Goal: Transaction & Acquisition: Purchase product/service

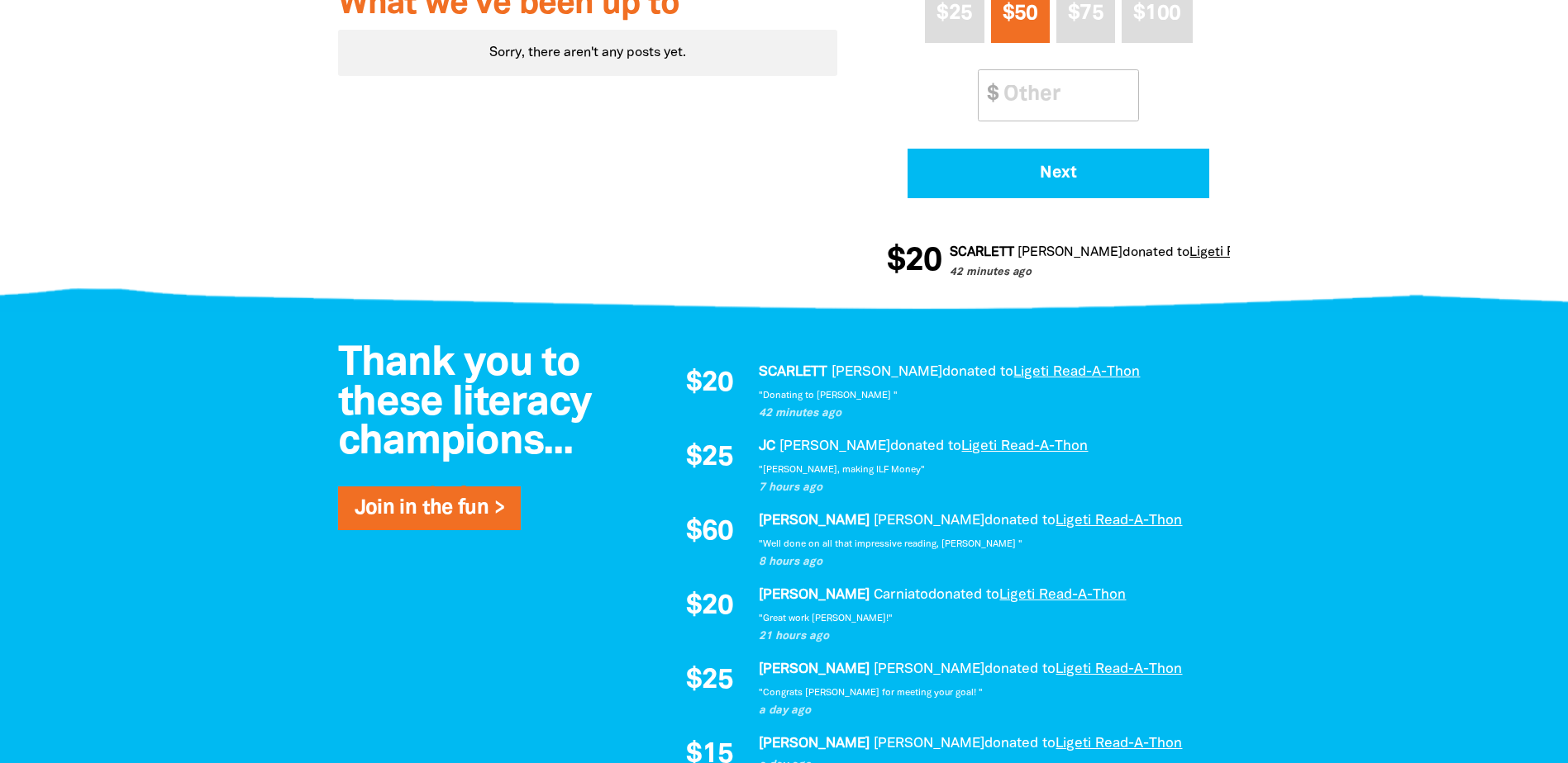
click at [107, 373] on div at bounding box center [784, 731] width 1568 height 839
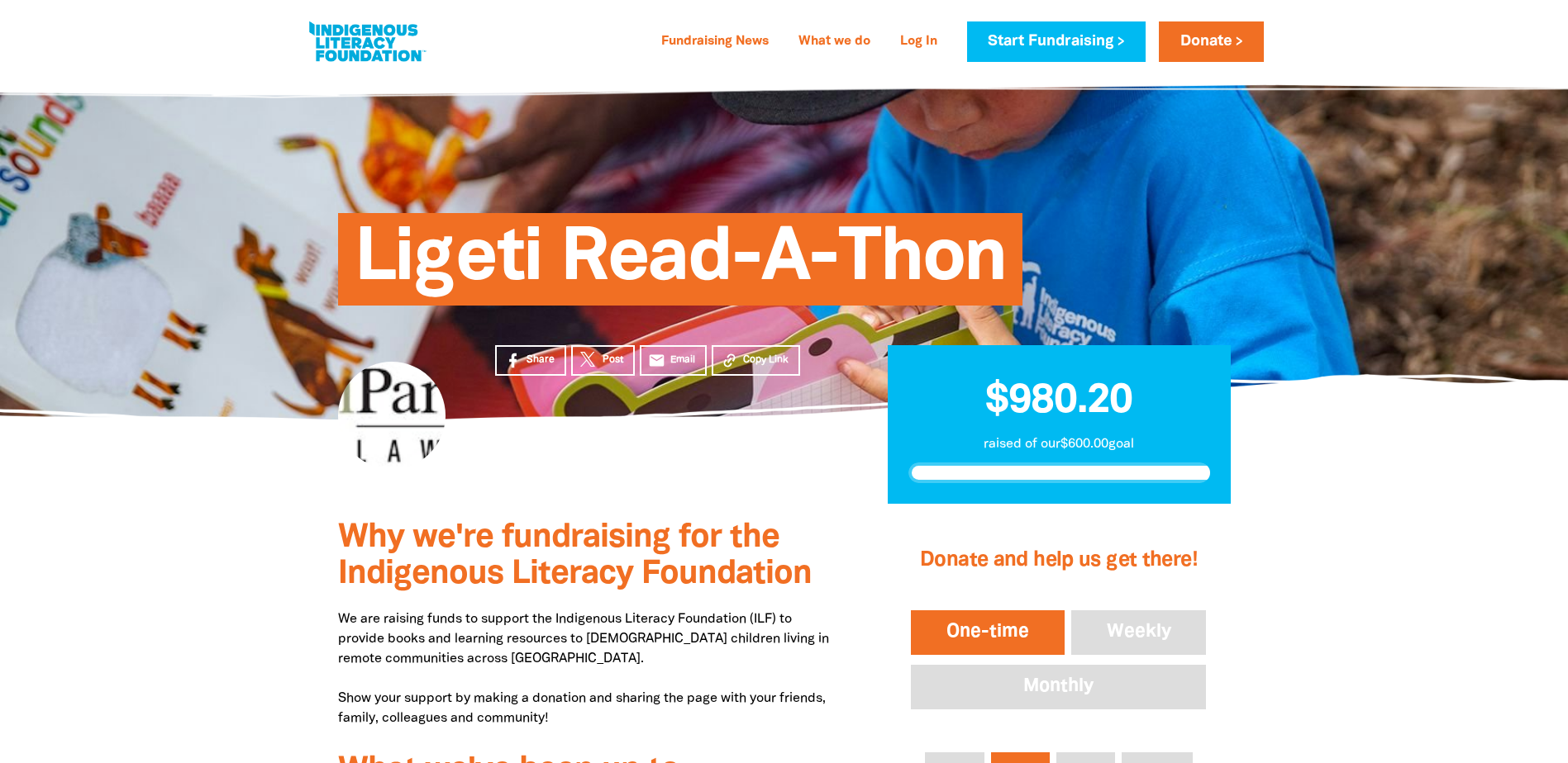
scroll to position [766, 0]
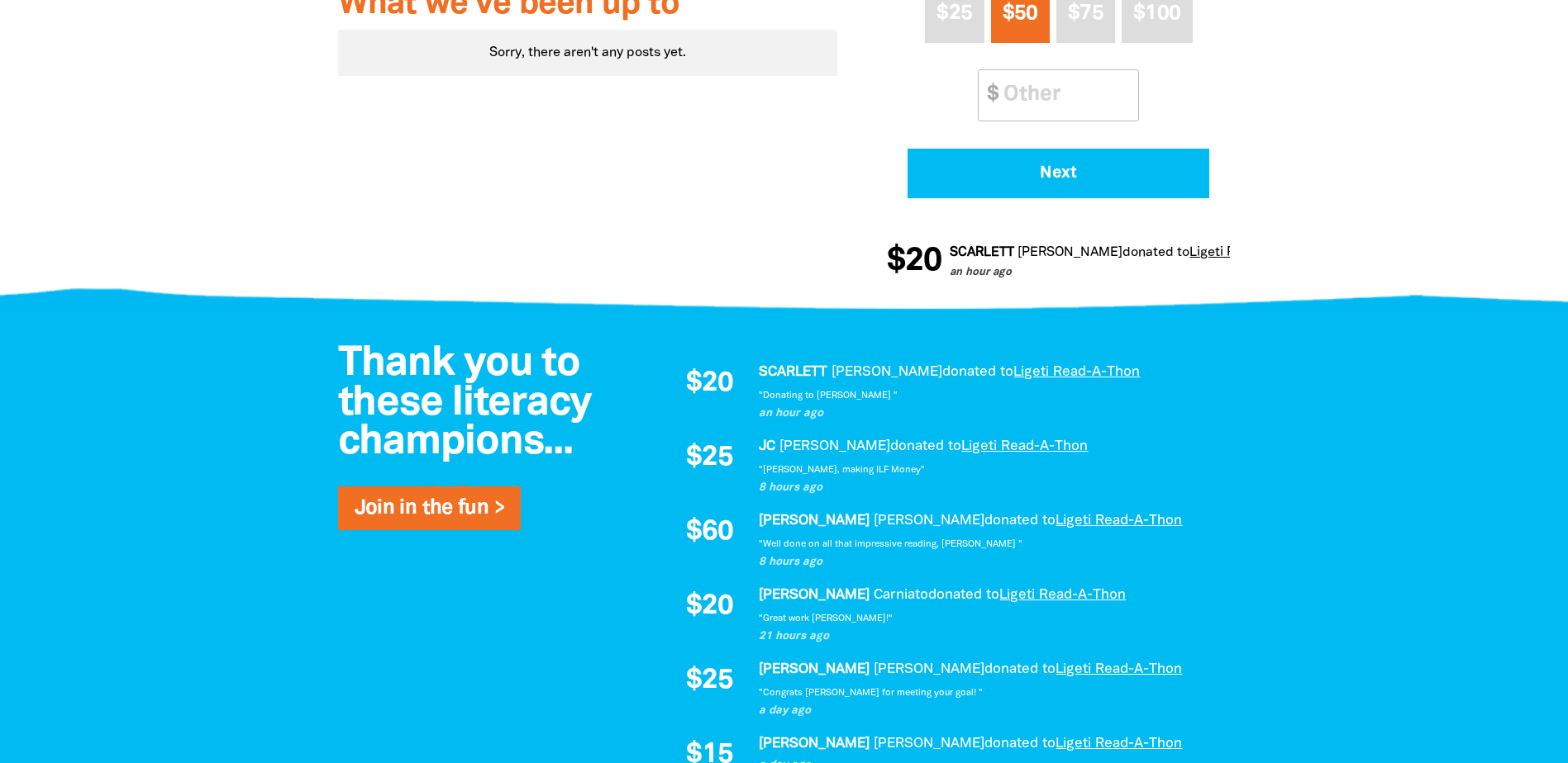
click at [146, 497] on div at bounding box center [784, 731] width 1568 height 839
click at [332, 356] on div "Thank you to these literacy champions... Join in the fun >" at bounding box center [470, 442] width 314 height 193
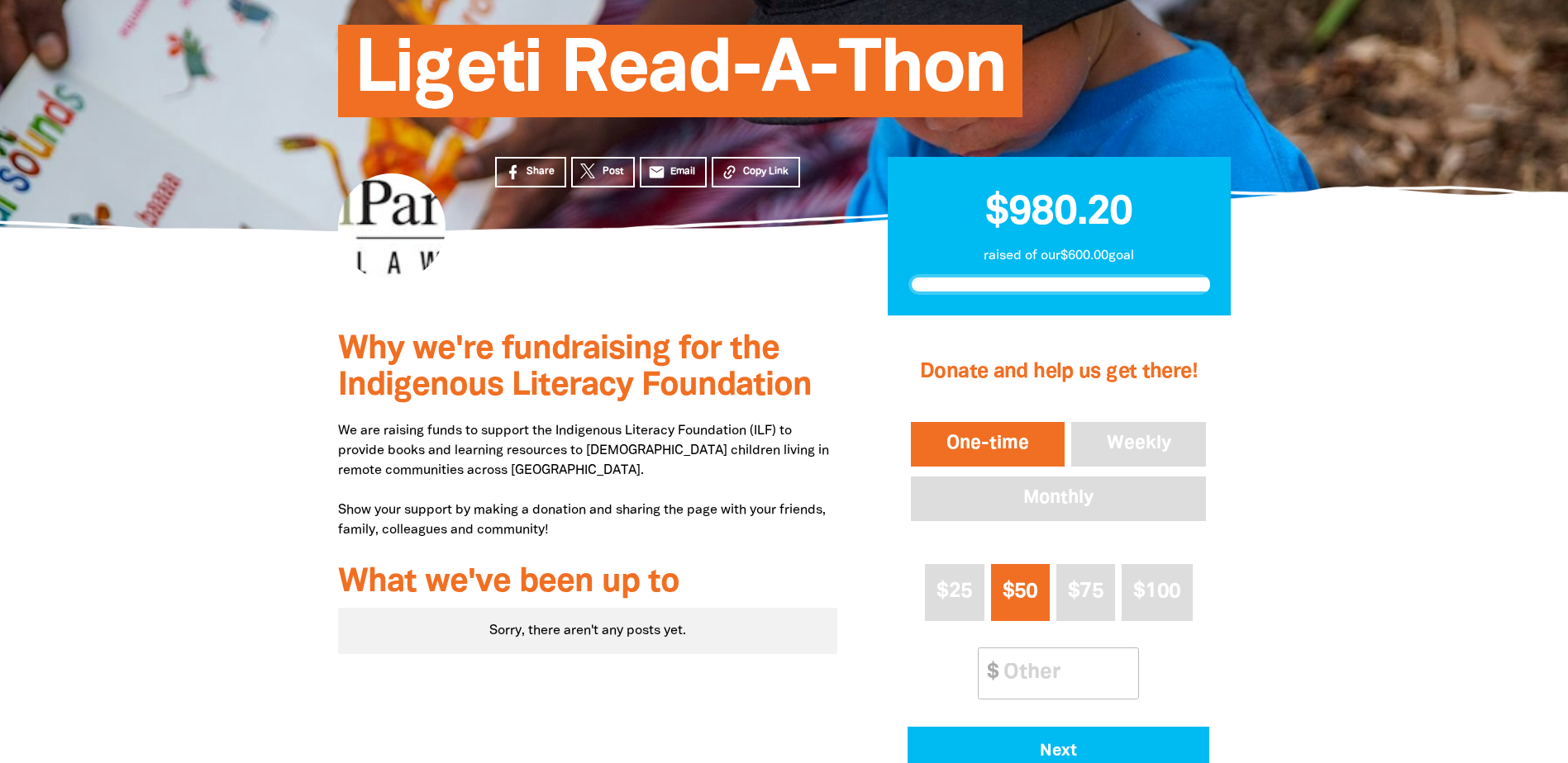
click at [247, 384] on div at bounding box center [784, 599] width 1568 height 567
click at [227, 384] on div at bounding box center [784, 599] width 1568 height 567
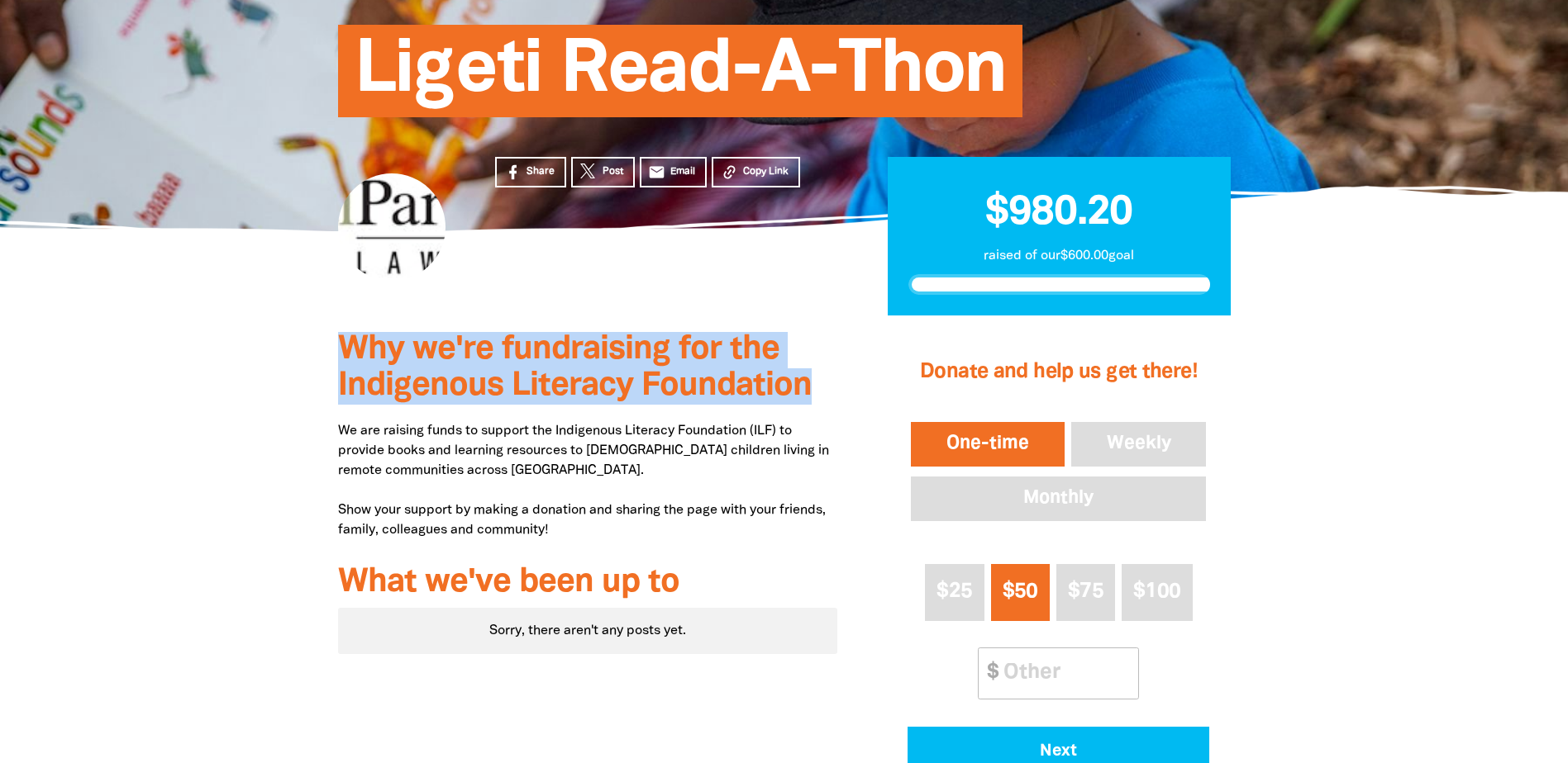
drag, startPoint x: 339, startPoint y: 345, endPoint x: 808, endPoint y: 392, distance: 471.3
click at [808, 392] on span "Why we're fundraising for the Indigenous Literacy Foundation" at bounding box center [575, 368] width 473 height 67
drag, startPoint x: 823, startPoint y: 392, endPoint x: 342, endPoint y: 346, distance: 483.2
click at [342, 346] on h3 "Why we're fundraising for the Indigenous Literacy Foundation" at bounding box center [588, 368] width 500 height 73
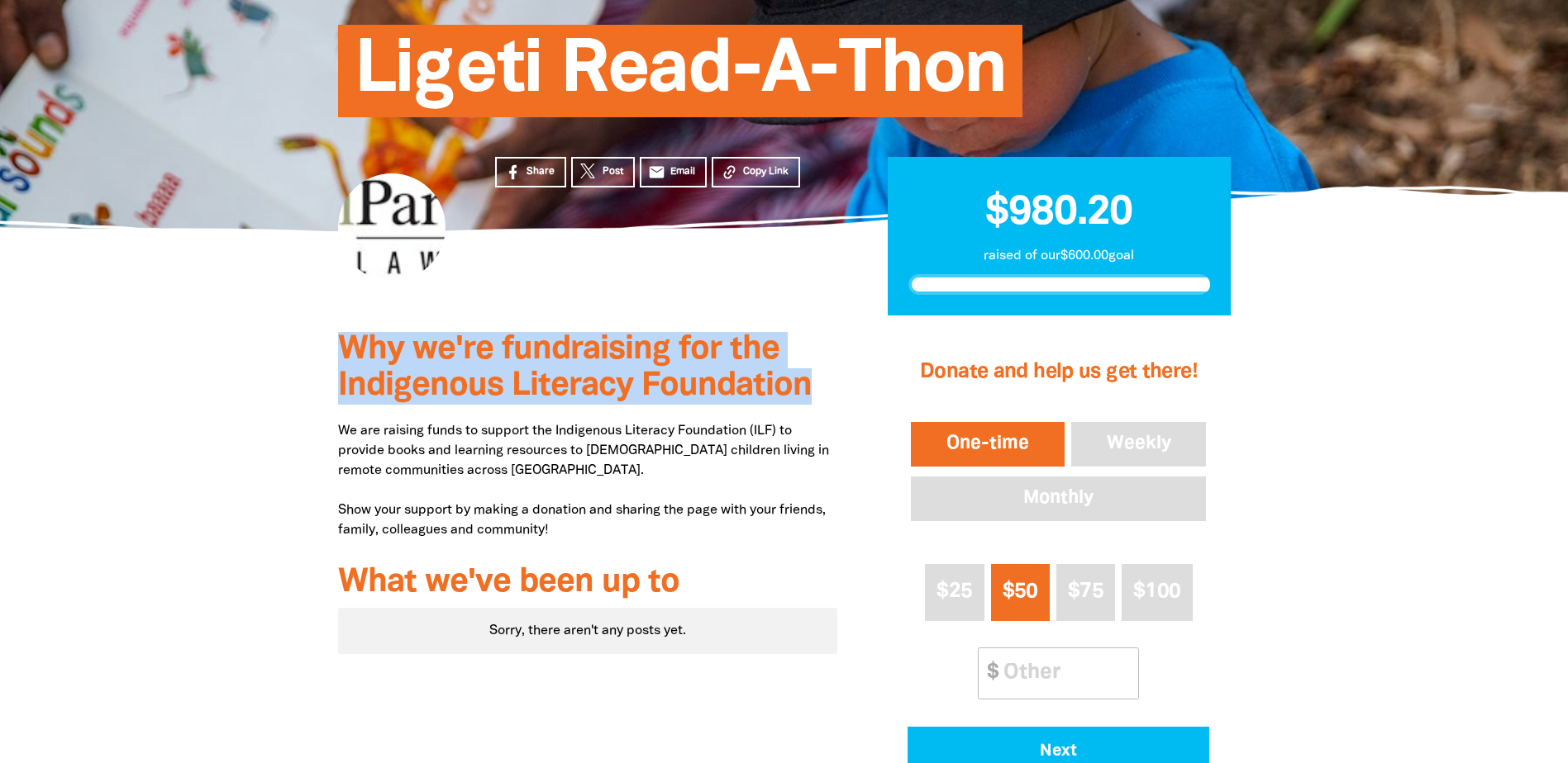
click at [342, 346] on span "Why we're fundraising for the Indigenous Literacy Foundation" at bounding box center [575, 368] width 473 height 67
drag, startPoint x: 342, startPoint y: 345, endPoint x: 809, endPoint y: 392, distance: 469.4
click at [809, 392] on span "Why we're fundraising for the Indigenous Literacy Foundation" at bounding box center [575, 368] width 473 height 67
drag, startPoint x: 815, startPoint y: 390, endPoint x: 336, endPoint y: 350, distance: 480.7
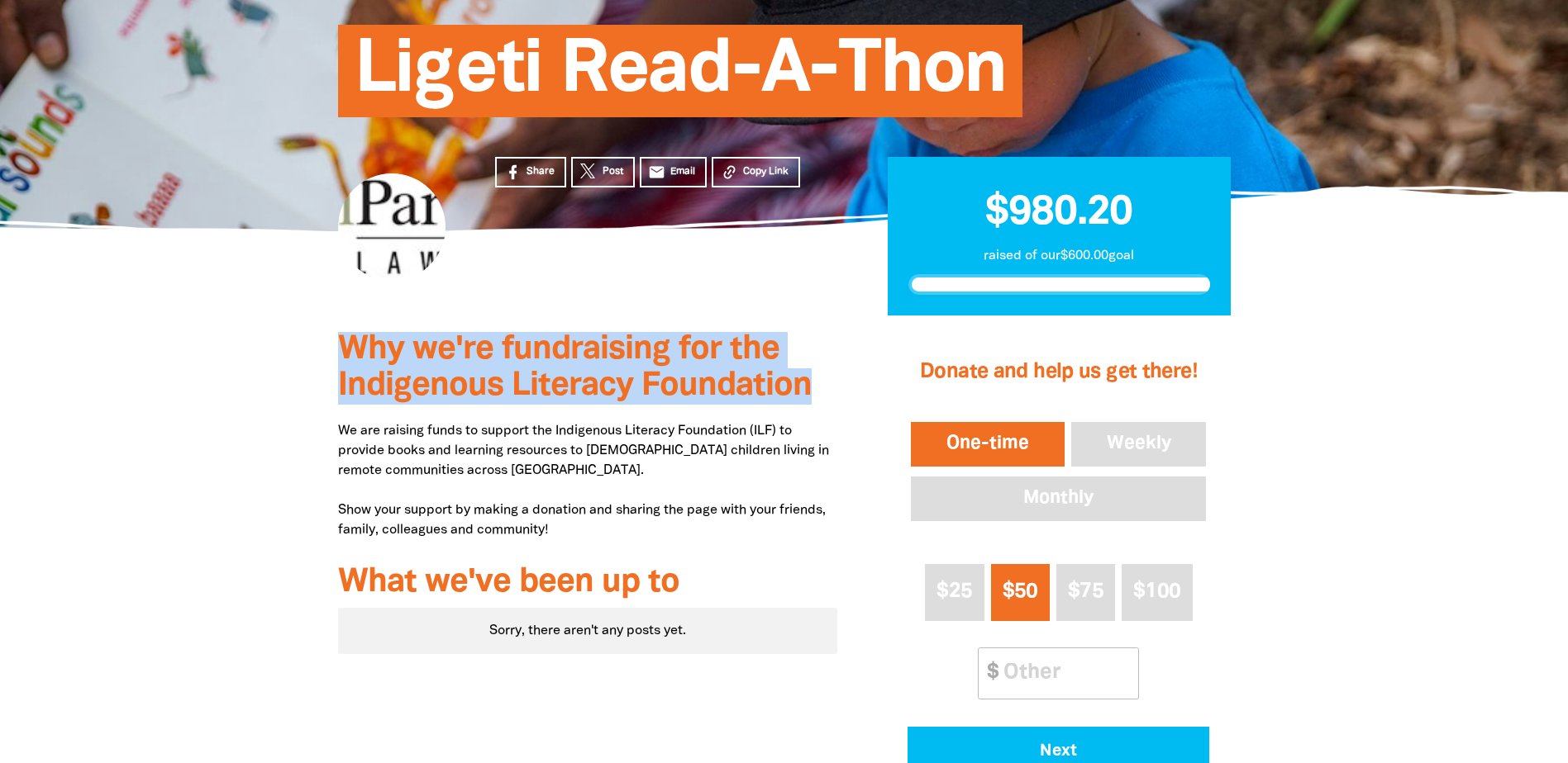
click at [336, 350] on div "Why we're fundraising for the Indigenous Literacy Foundation We are raising fun…" at bounding box center [587, 599] width 550 height 567
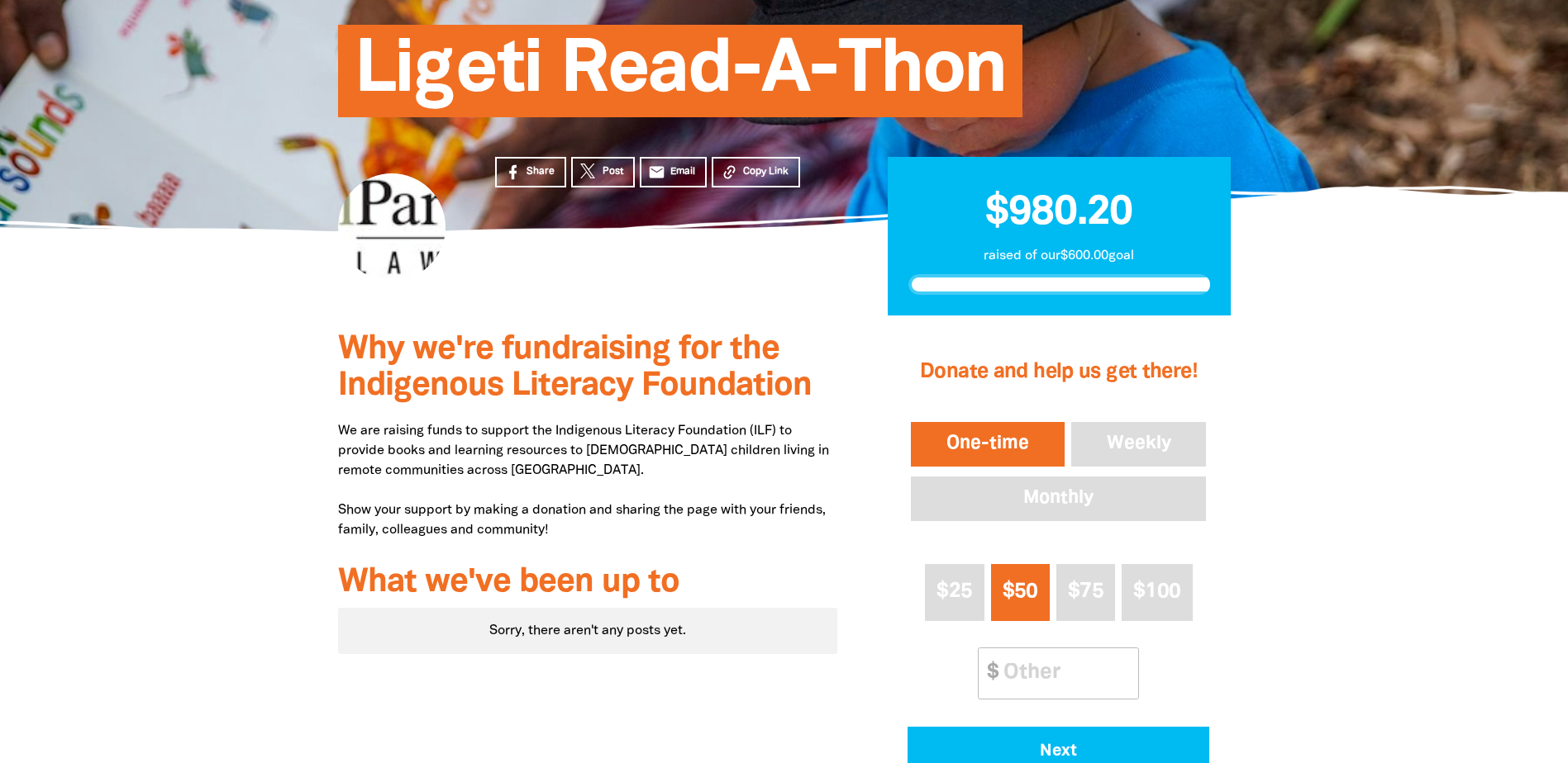
click at [311, 395] on div "Why we're fundraising for the Indigenous Literacy Foundation We are raising fun…" at bounding box center [784, 599] width 992 height 567
click at [201, 528] on div at bounding box center [784, 599] width 1568 height 567
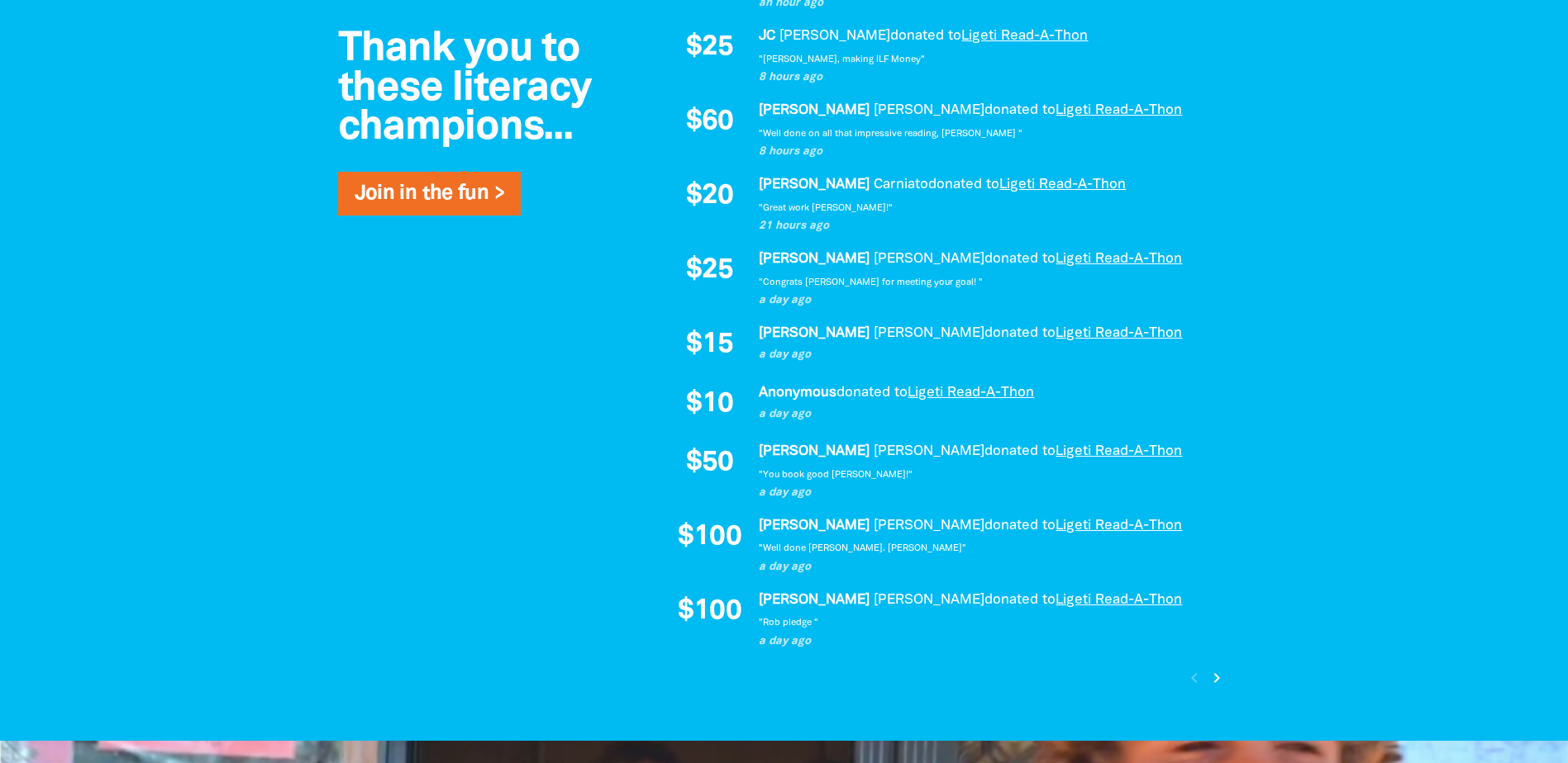
scroll to position [1180, 0]
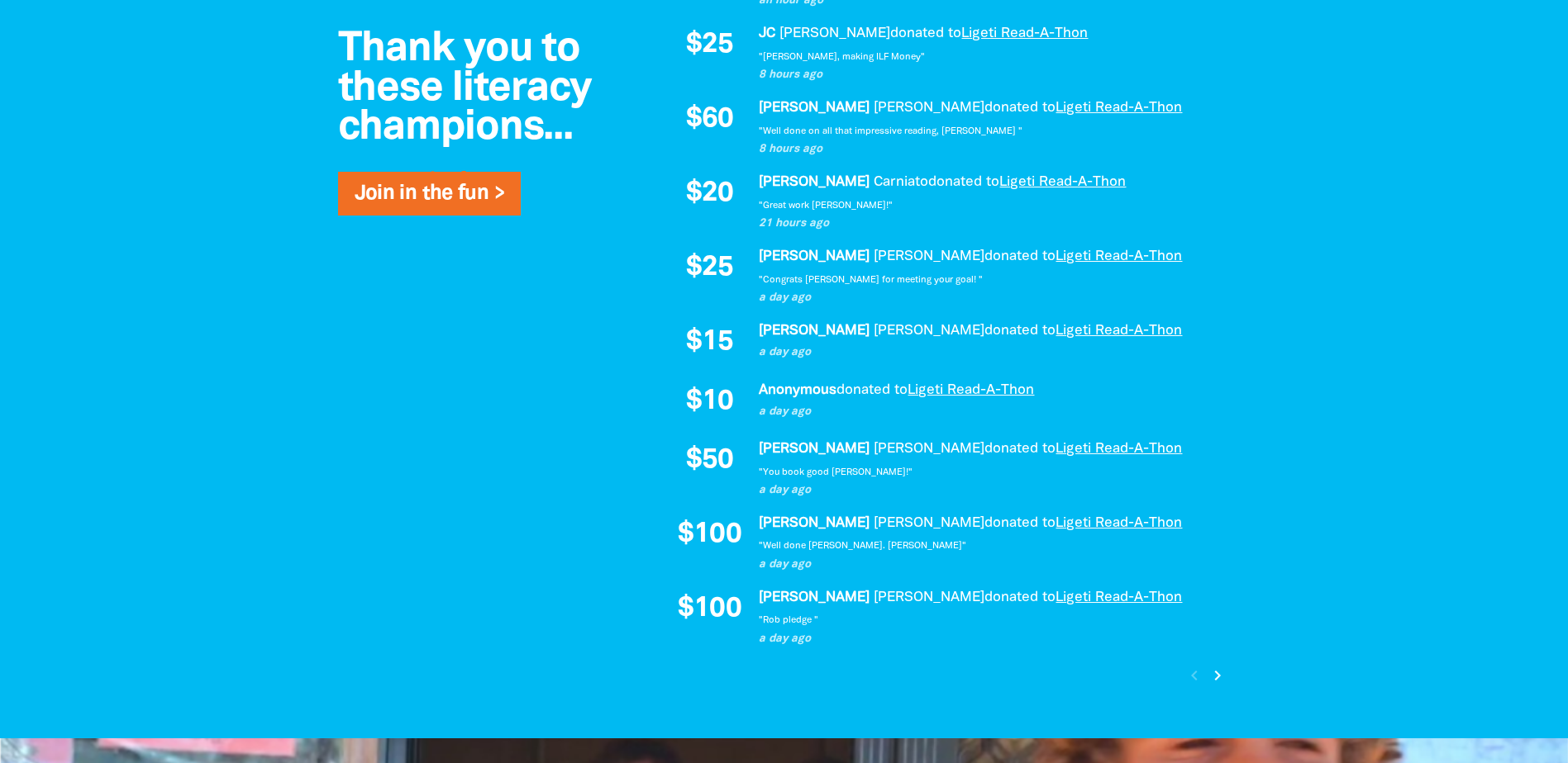
click at [1215, 673] on icon "chevron_right" at bounding box center [1217, 676] width 20 height 20
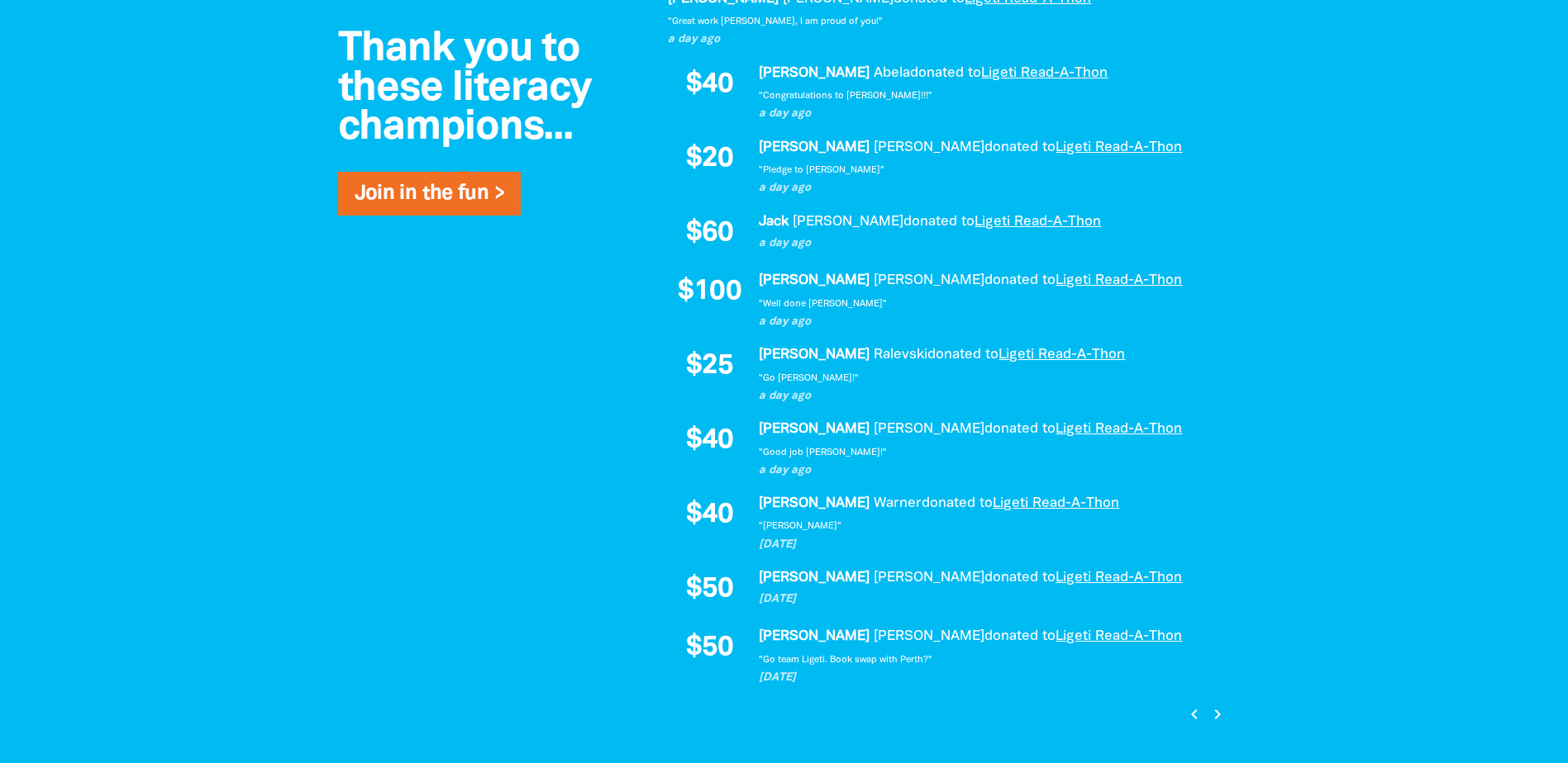
scroll to position [1188, 0]
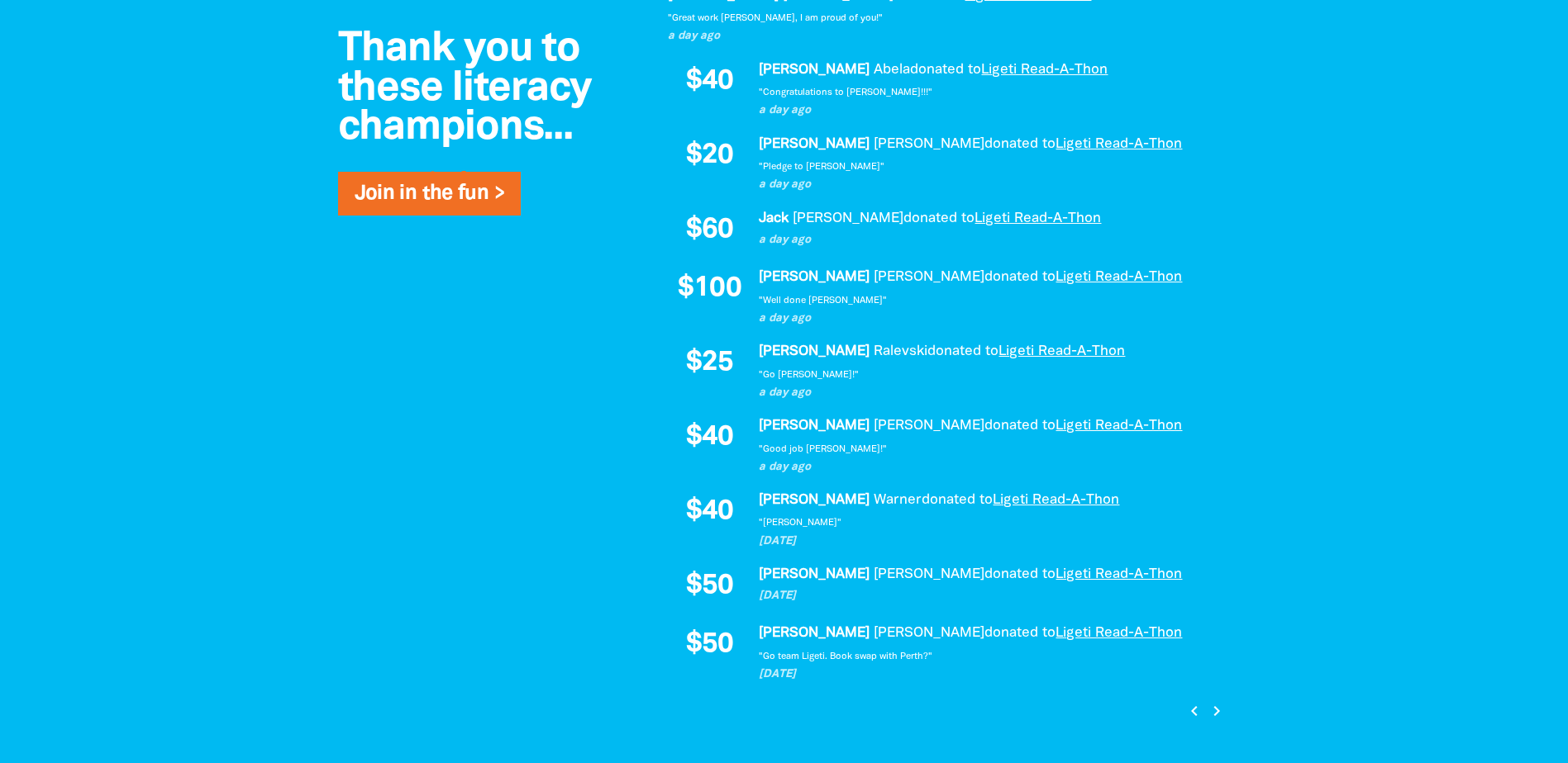
click at [304, 471] on div "Thank you to these literacy champions... Join in the fun > $20.20 Aaron Russell…" at bounding box center [784, 332] width 992 height 884
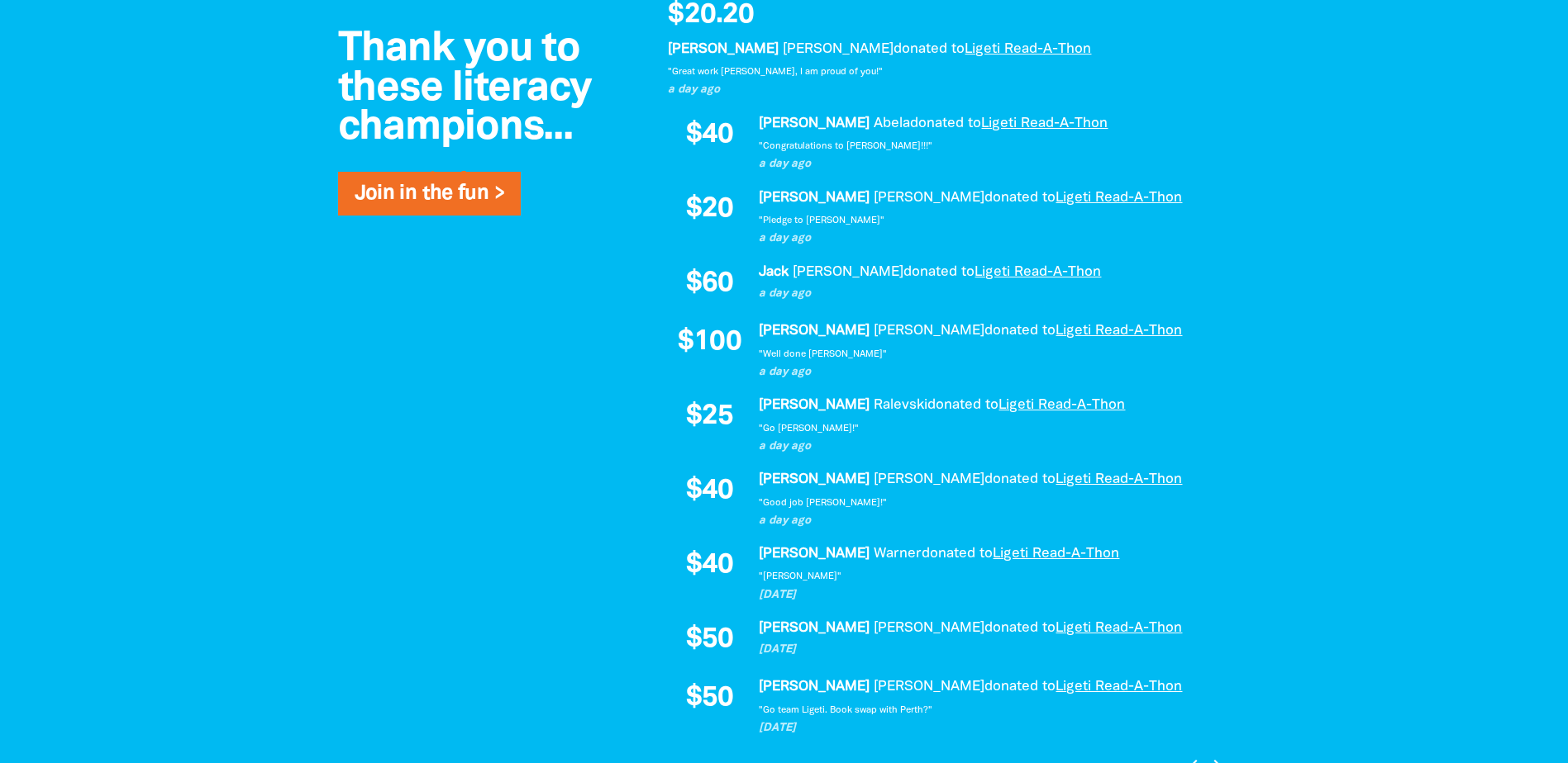
scroll to position [1106, 0]
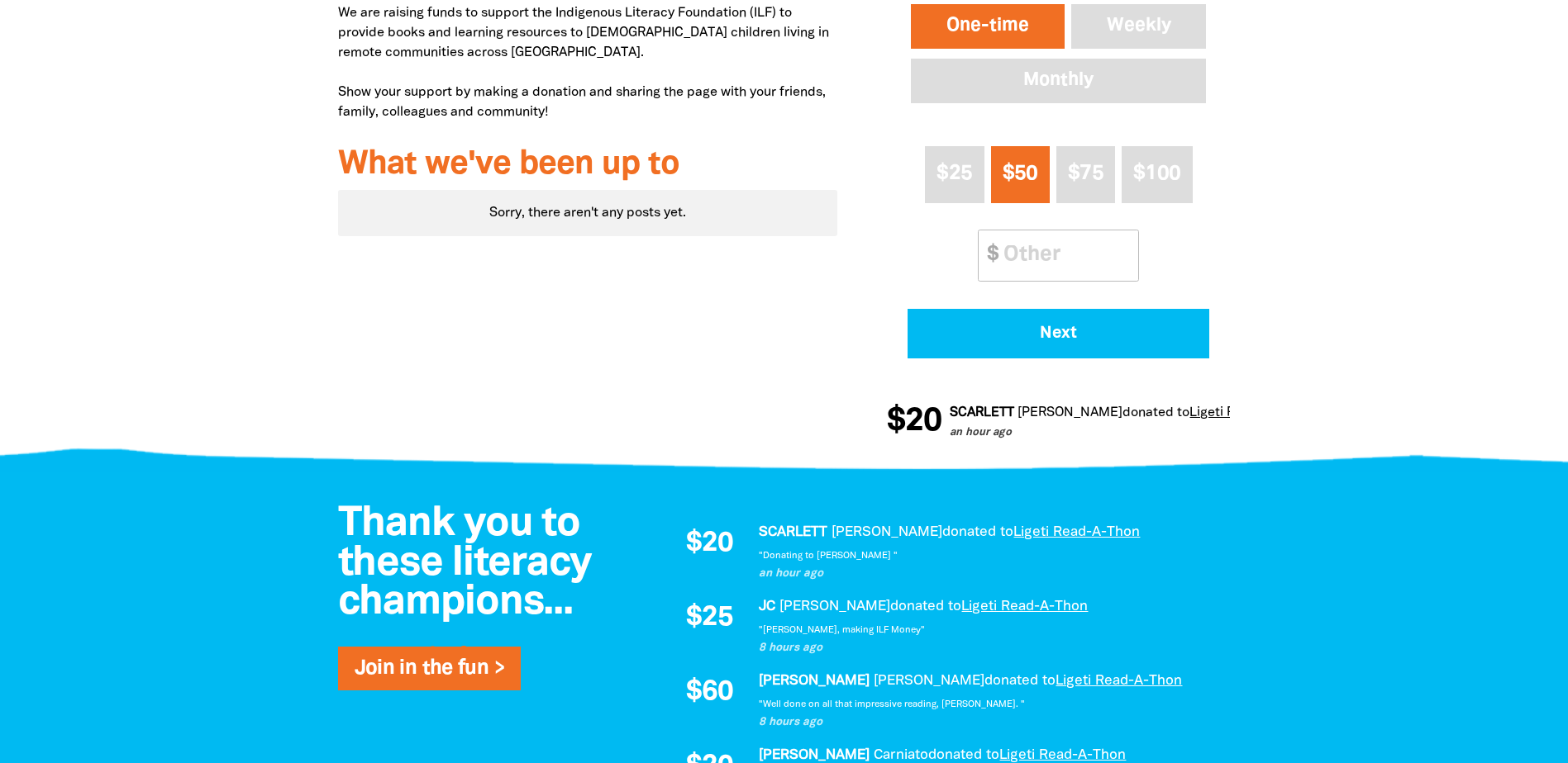
scroll to position [28, 0]
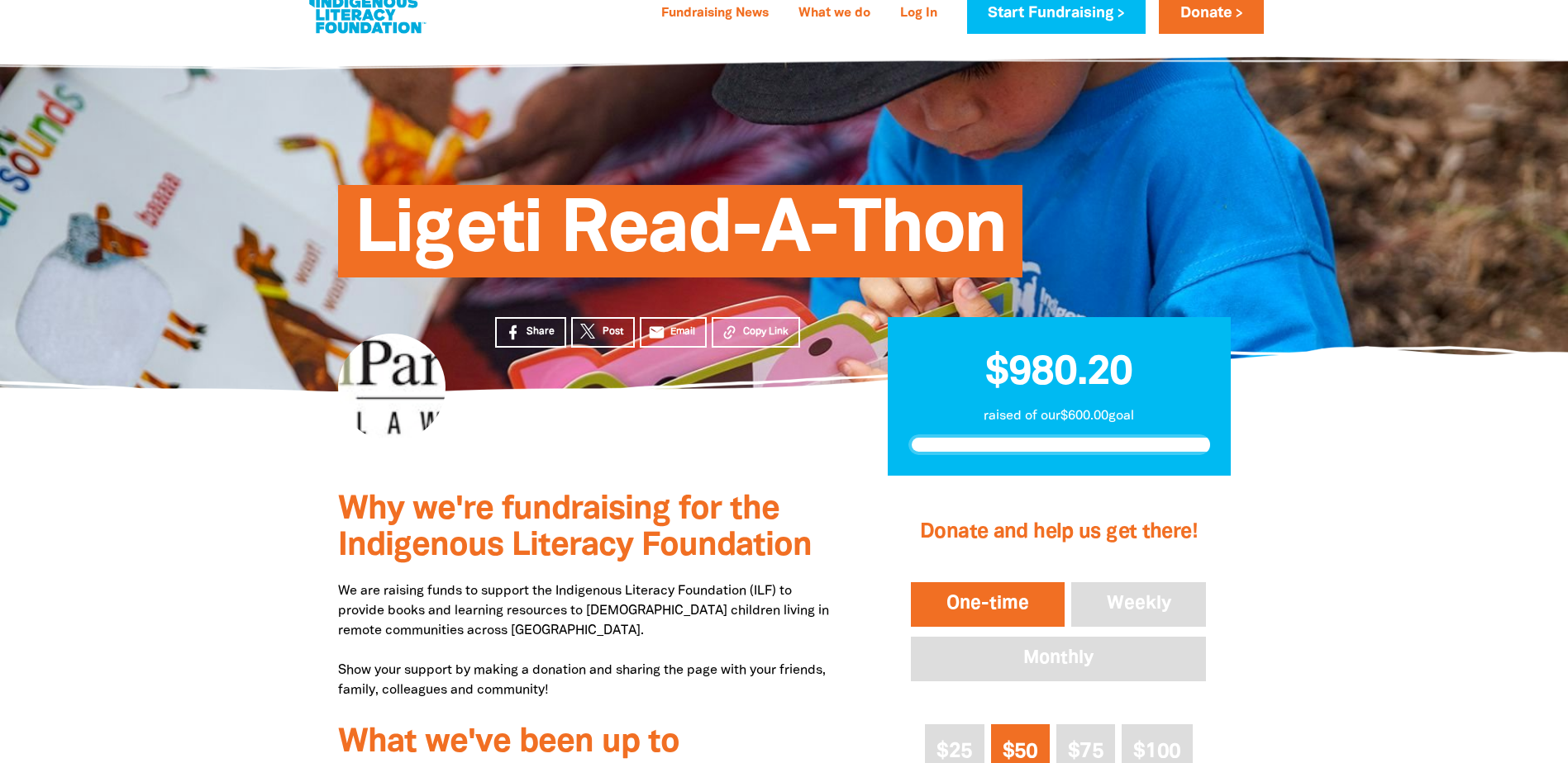
click at [185, 520] on div at bounding box center [784, 759] width 1568 height 567
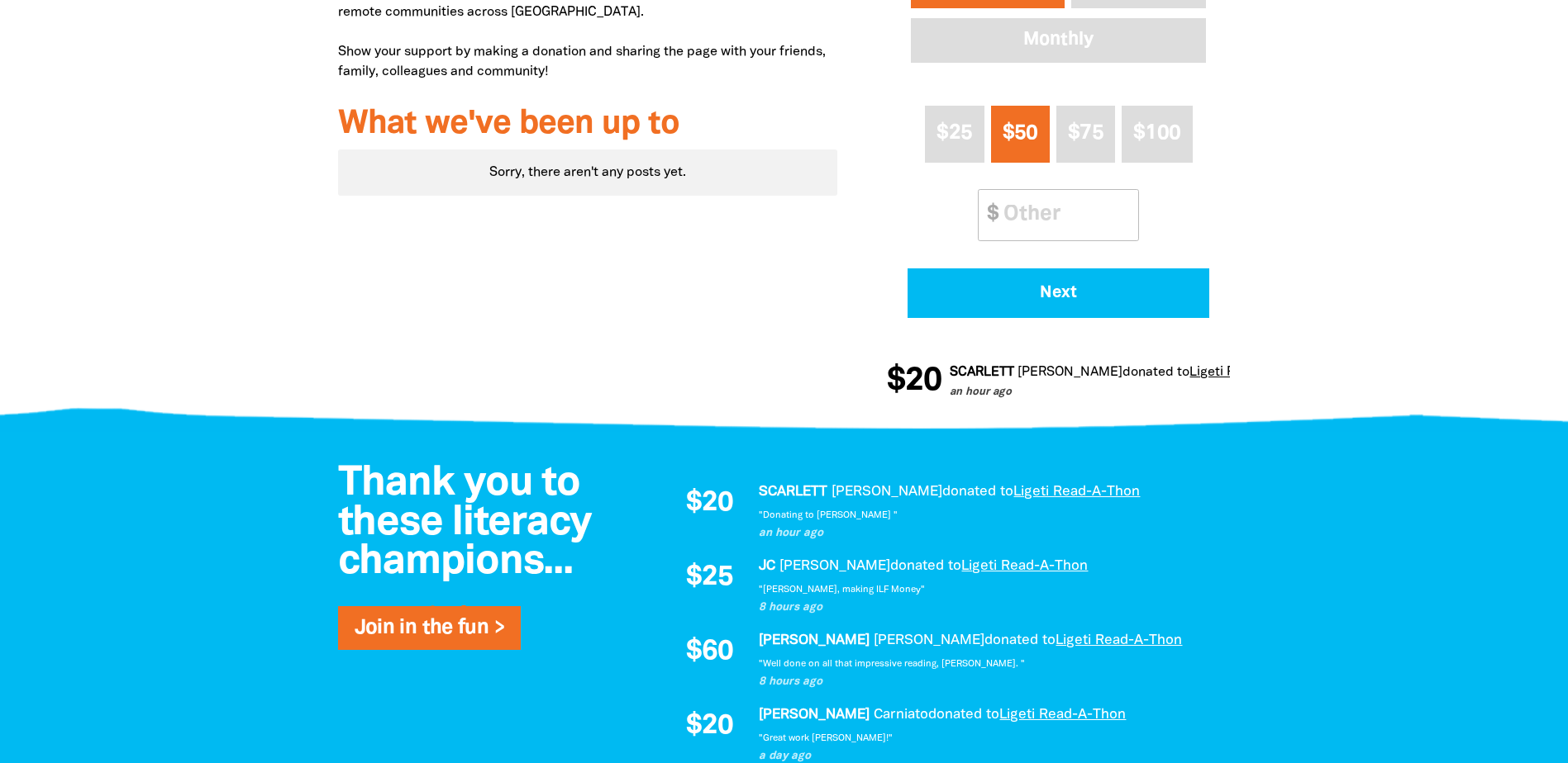
scroll to position [689, 0]
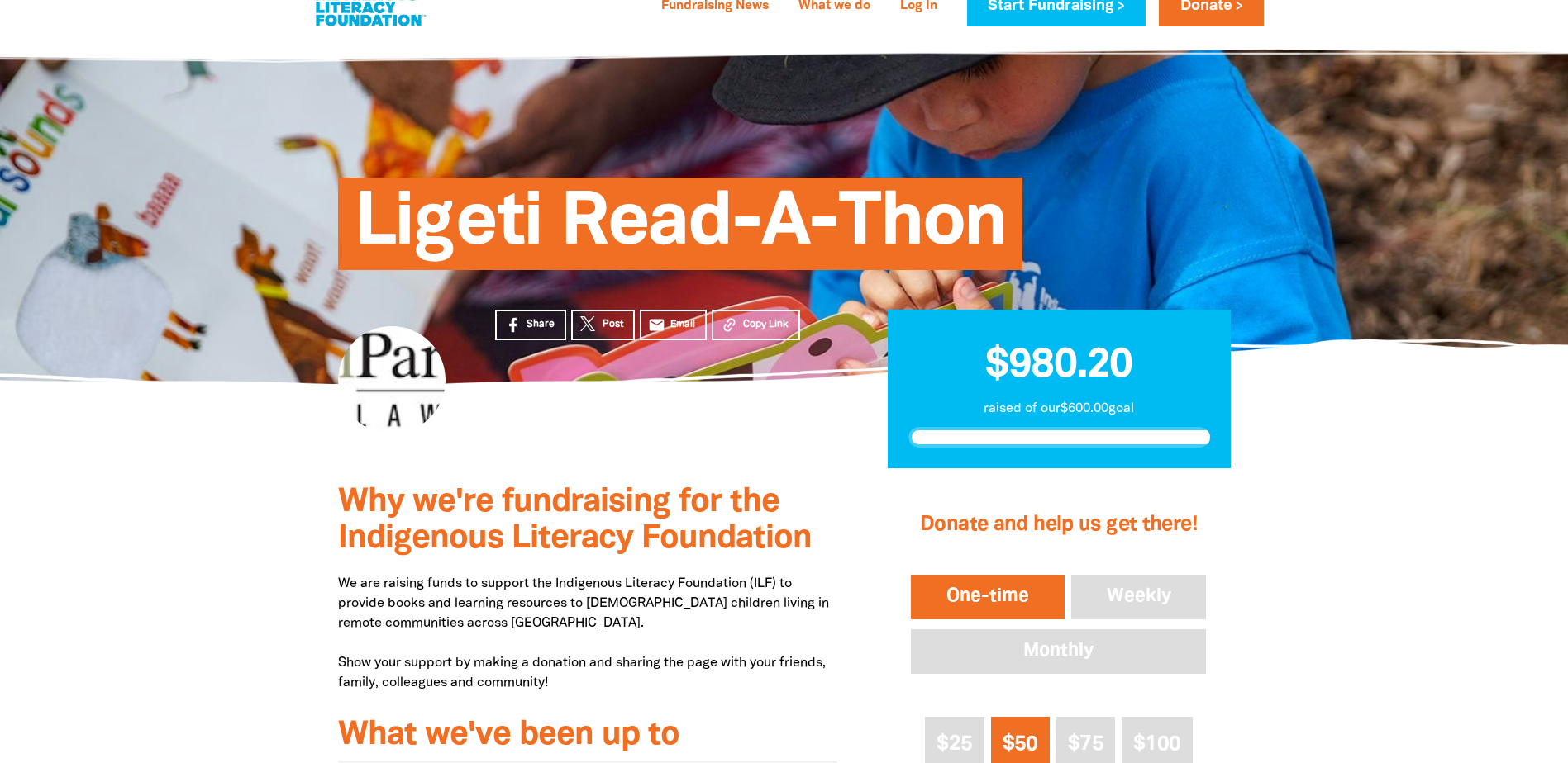
scroll to position [83, 0]
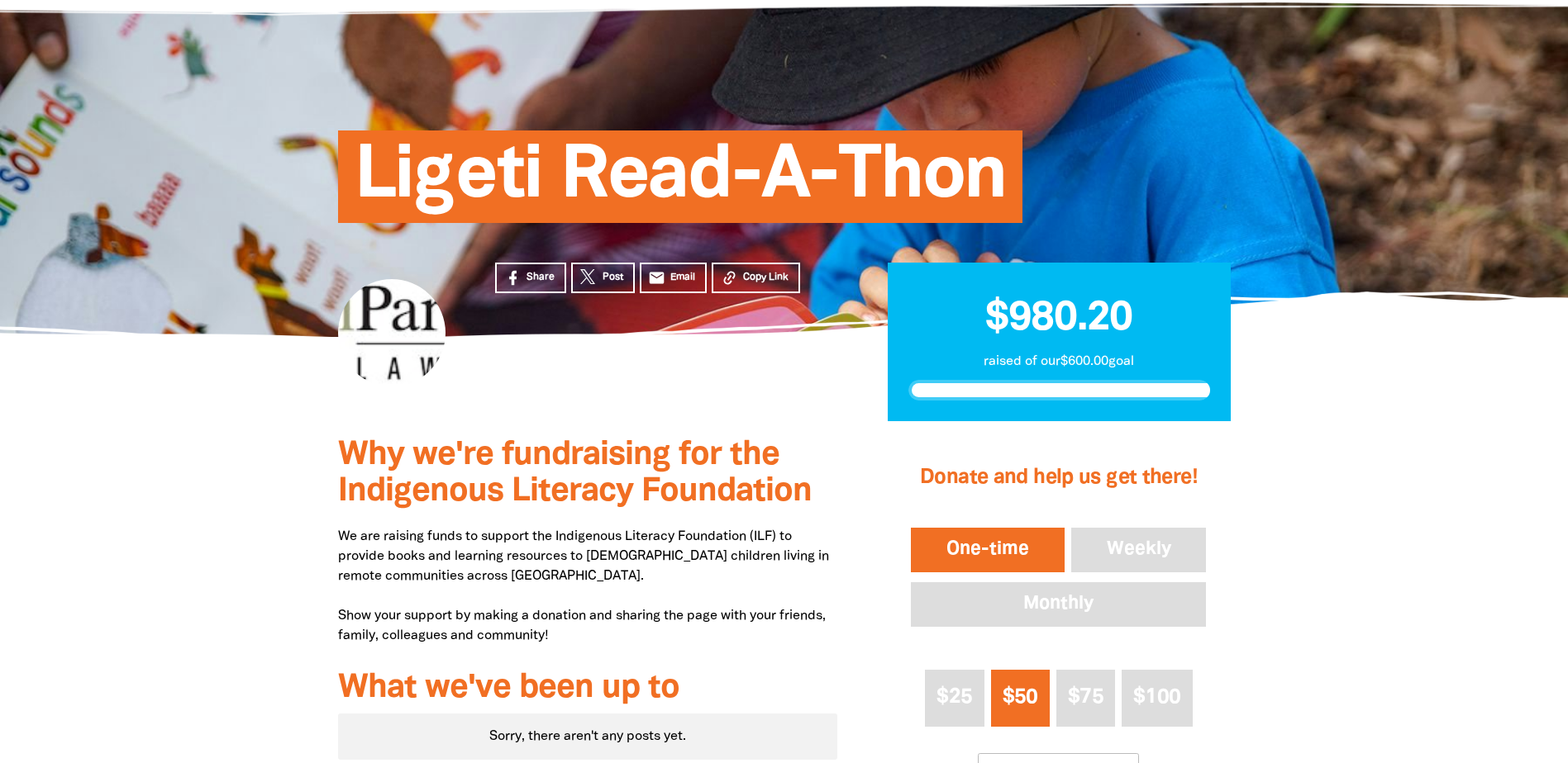
click at [213, 494] on div at bounding box center [784, 704] width 1568 height 567
click at [203, 421] on div at bounding box center [784, 704] width 1568 height 567
click at [292, 516] on div "Why we're fundraising for the Indigenous Literacy Foundation We are raising fun…" at bounding box center [784, 704] width 992 height 567
click at [102, 553] on div at bounding box center [784, 704] width 1568 height 567
click at [161, 472] on div at bounding box center [784, 704] width 1568 height 567
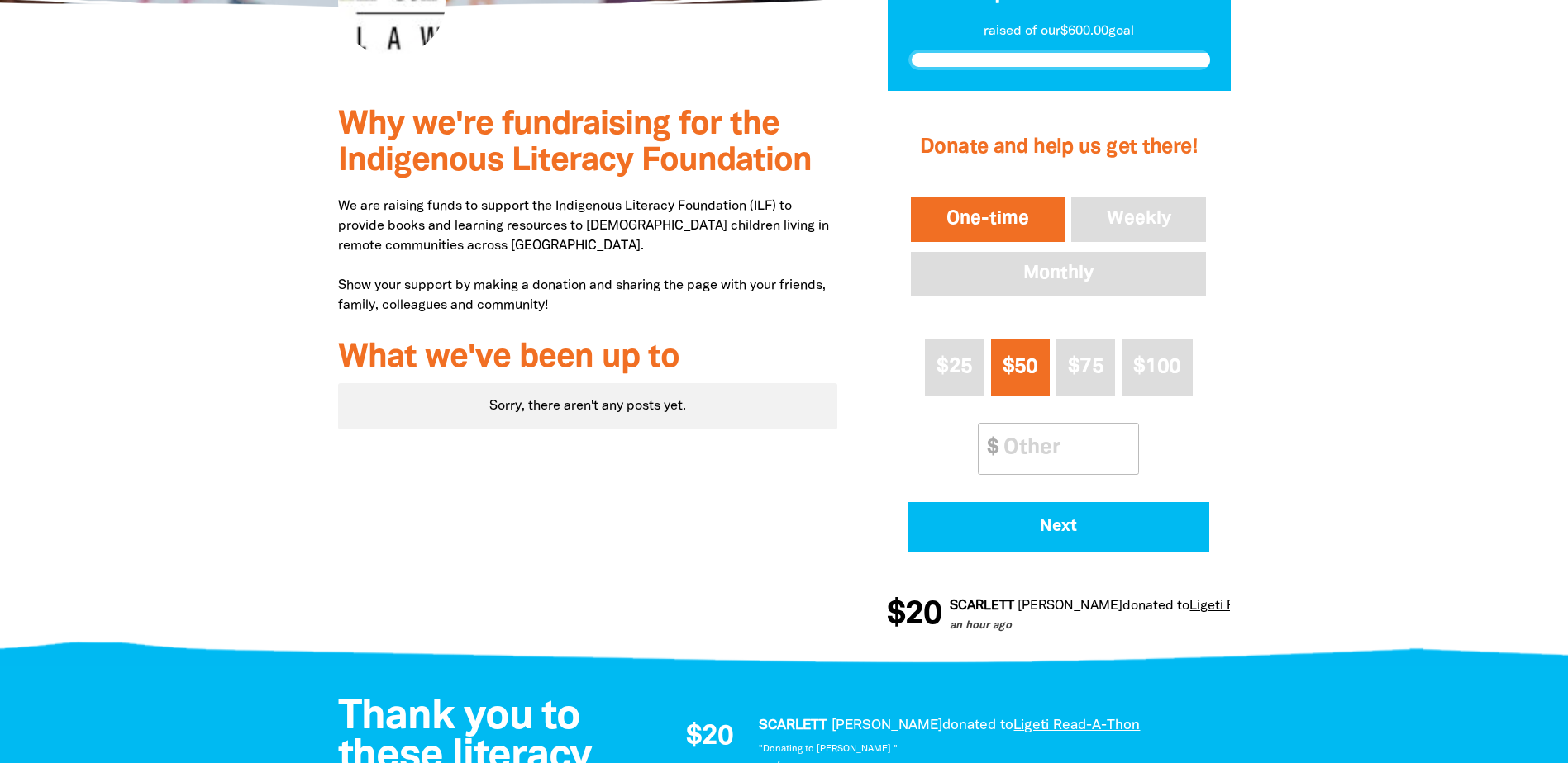
scroll to position [330, 0]
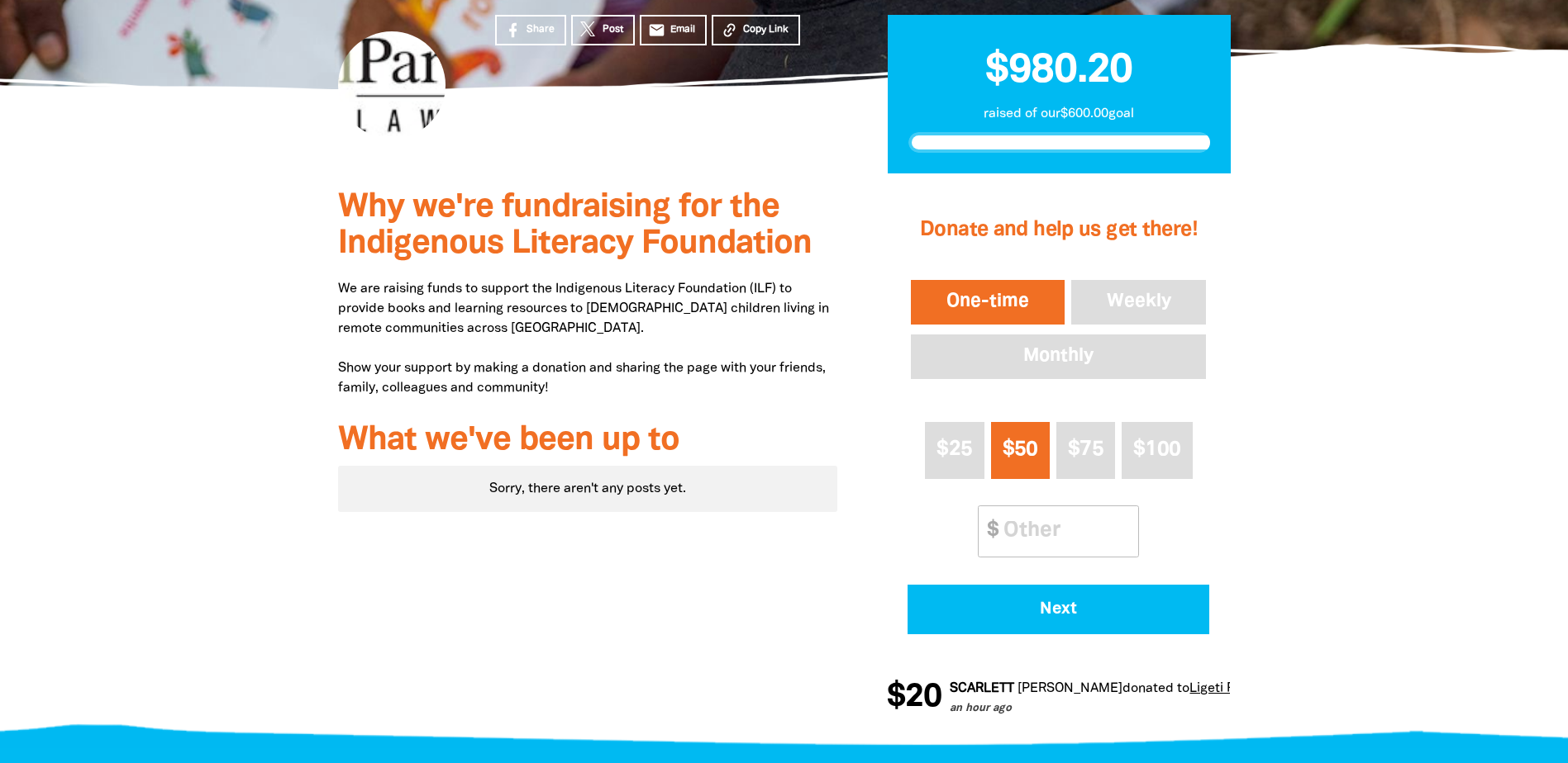
click at [159, 469] on div at bounding box center [784, 457] width 1568 height 567
click at [1039, 537] on input "Other Amount" at bounding box center [1065, 532] width 146 height 50
drag, startPoint x: 1042, startPoint y: 537, endPoint x: 925, endPoint y: 542, distance: 117.1
click at [925, 542] on div "$25 $50 $75 $100 Other Amount $ 20" at bounding box center [1059, 490] width 302 height 149
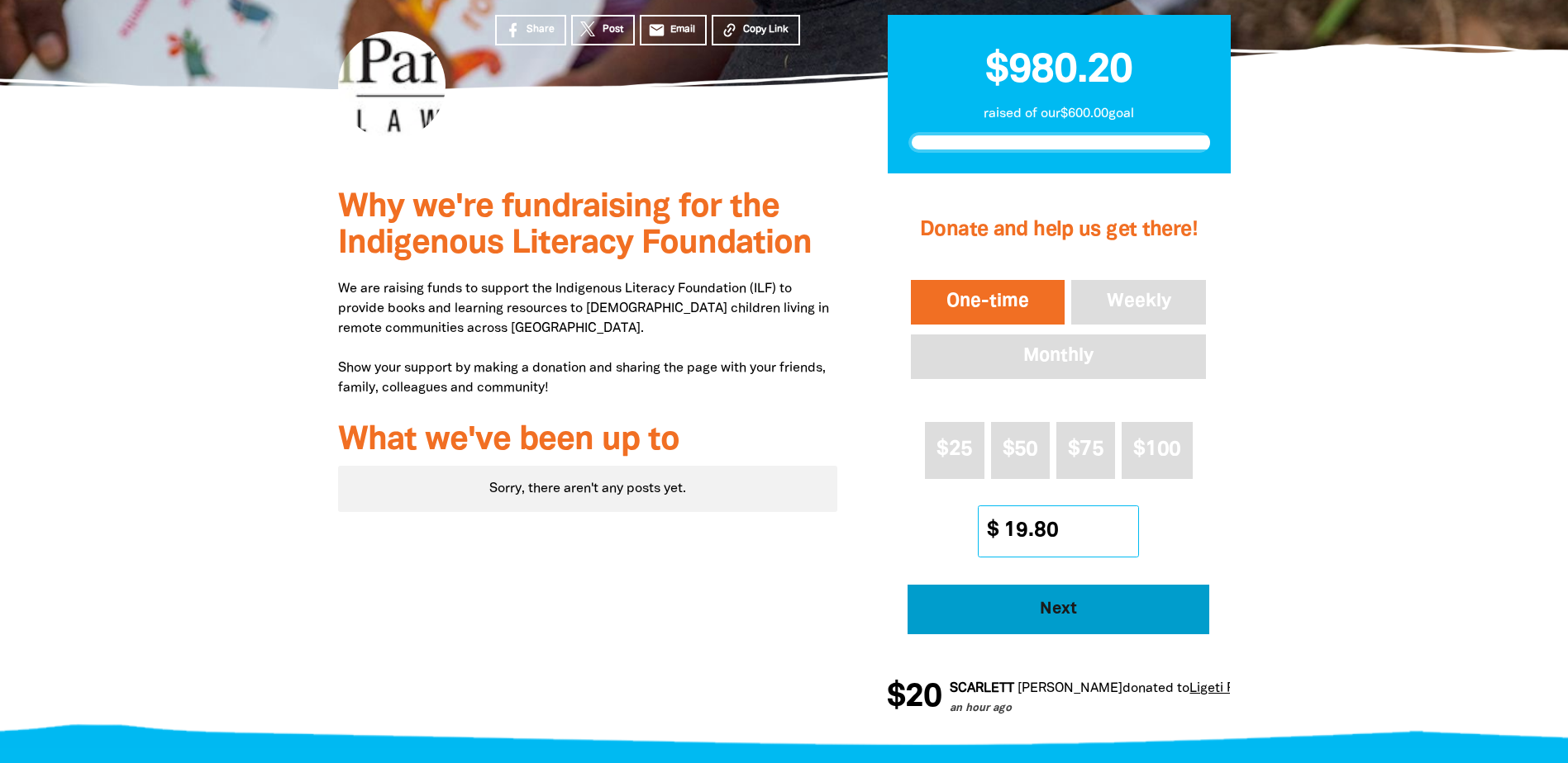
type input "19.80"
click at [1046, 607] on span "Next" at bounding box center [1058, 610] width 256 height 17
select select "AU"
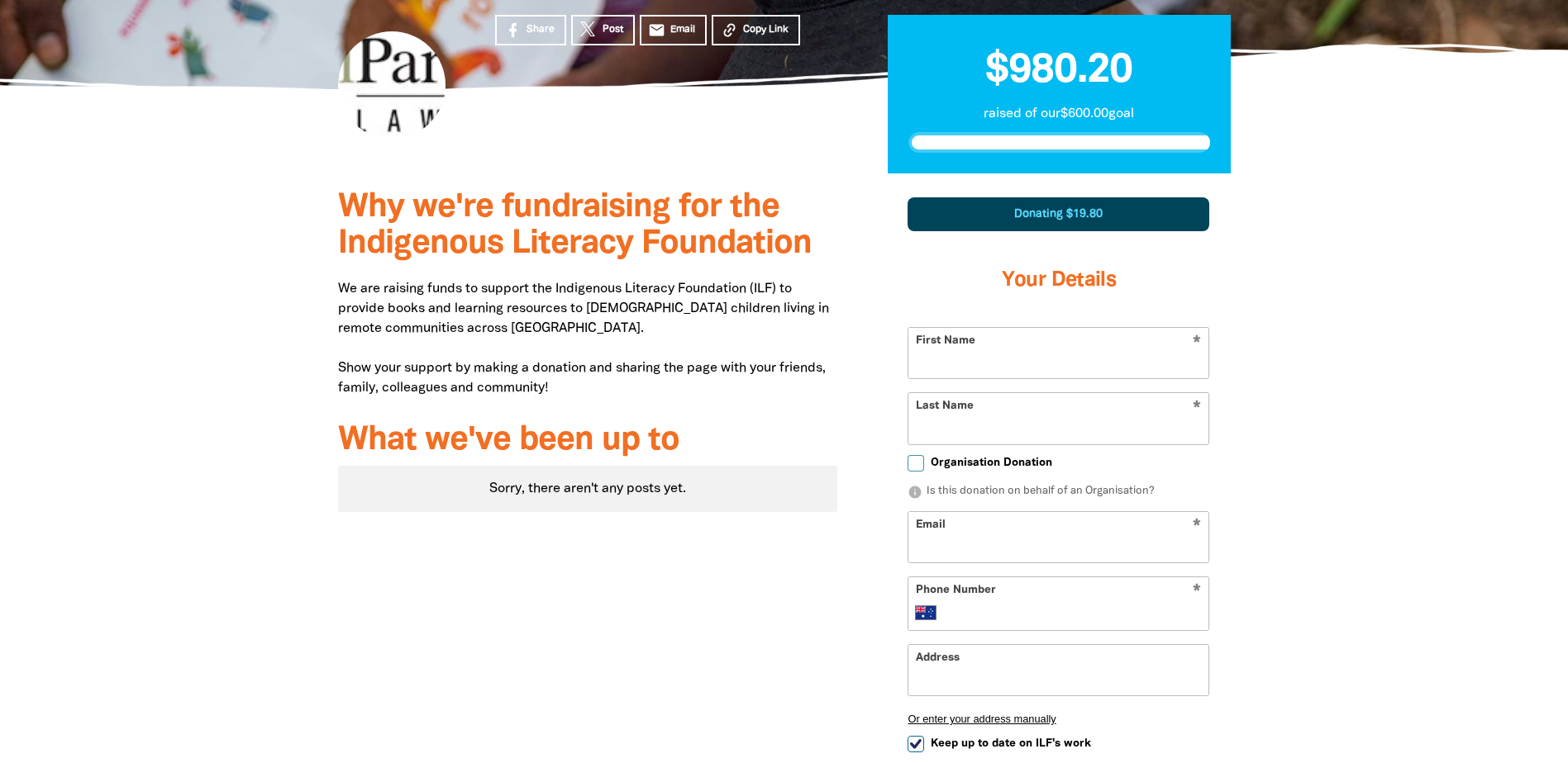
scroll to position [485, 0]
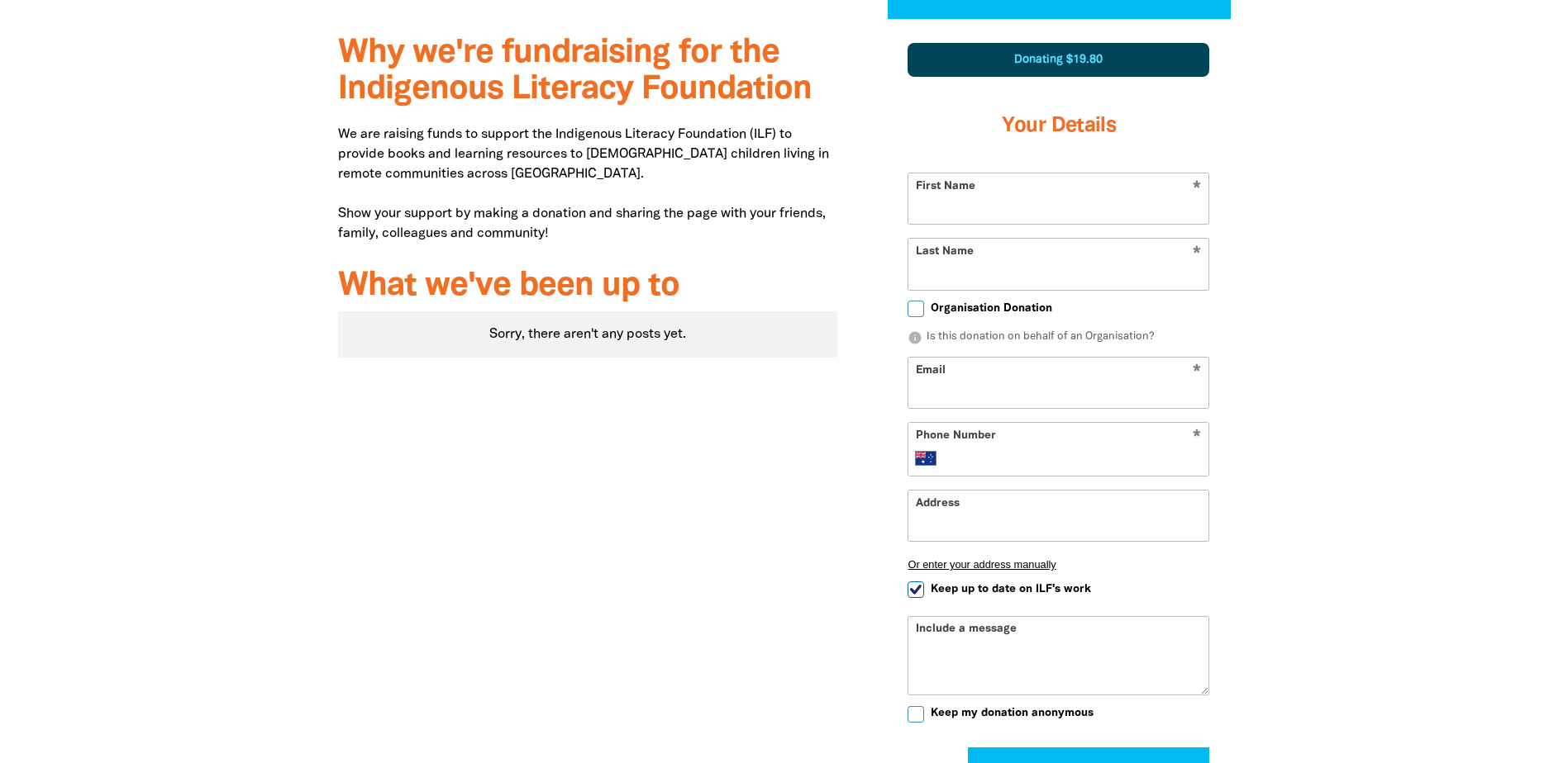
click at [974, 205] on input "First Name" at bounding box center [1059, 199] width 300 height 50
type input "Robert"
type input "Honey"
click at [830, 433] on div "Why we're fundraising for the Indigenous Literacy Foundation We are raising fun…" at bounding box center [587, 461] width 550 height 884
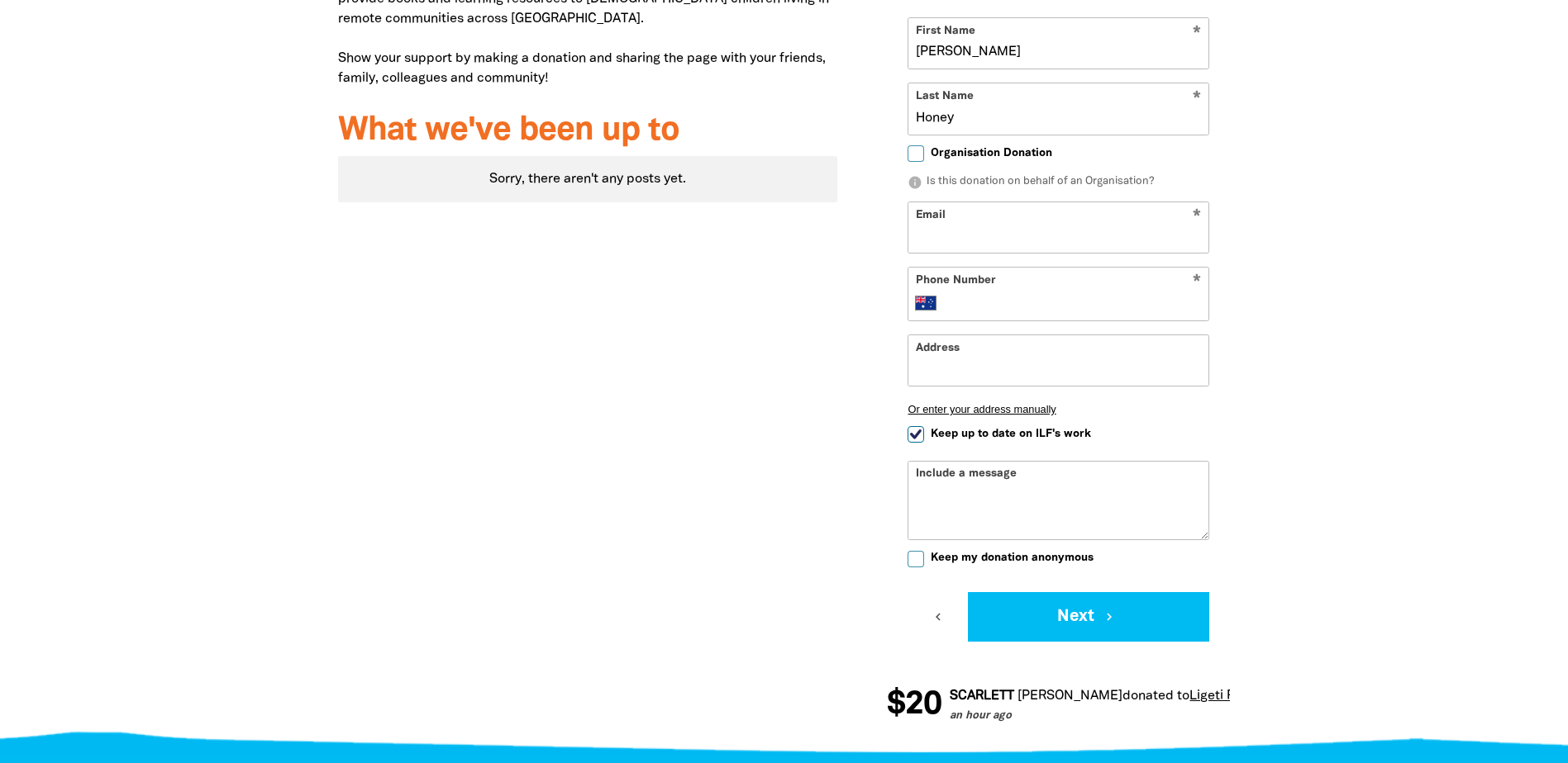
scroll to position [650, 0]
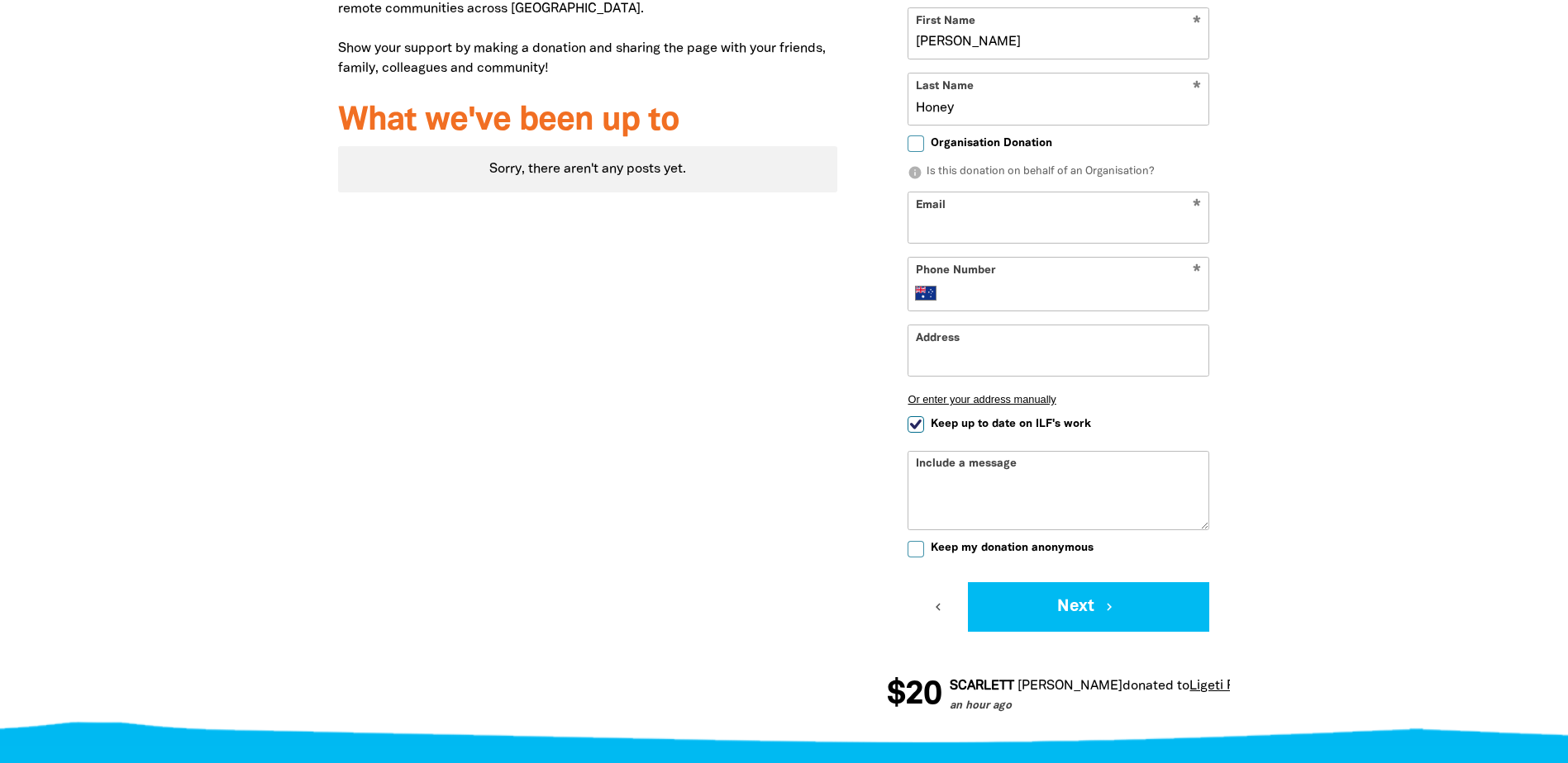
click at [1009, 221] on input "Email" at bounding box center [1059, 218] width 300 height 50
type input "rhoney@ligeti.com.au"
type input "0433 553 468"
click at [916, 428] on input "Keep up to date on ILF's work" at bounding box center [916, 424] width 17 height 17
checkbox input "false"
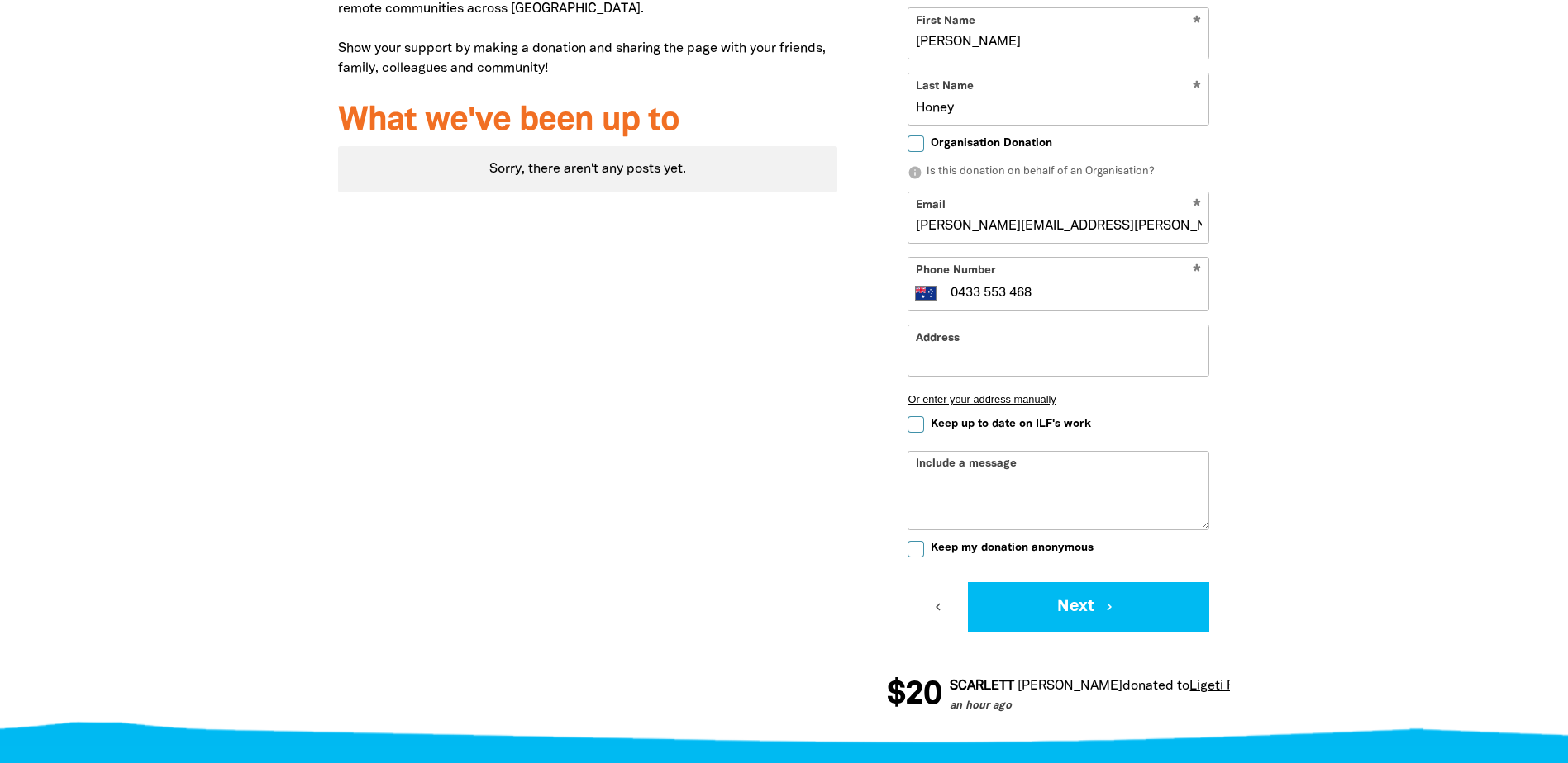
click at [775, 436] on div "Why we're fundraising for the Indigenous Literacy Foundation We are raising fun…" at bounding box center [587, 296] width 550 height 884
click at [1005, 480] on textarea "Include a message" at bounding box center [1059, 502] width 300 height 53
type textarea "Good stuff!"
click at [981, 548] on span "Keep my donation anonymous" at bounding box center [1012, 548] width 163 height 16
click at [924, 548] on input "Keep my donation anonymous" at bounding box center [916, 549] width 17 height 17
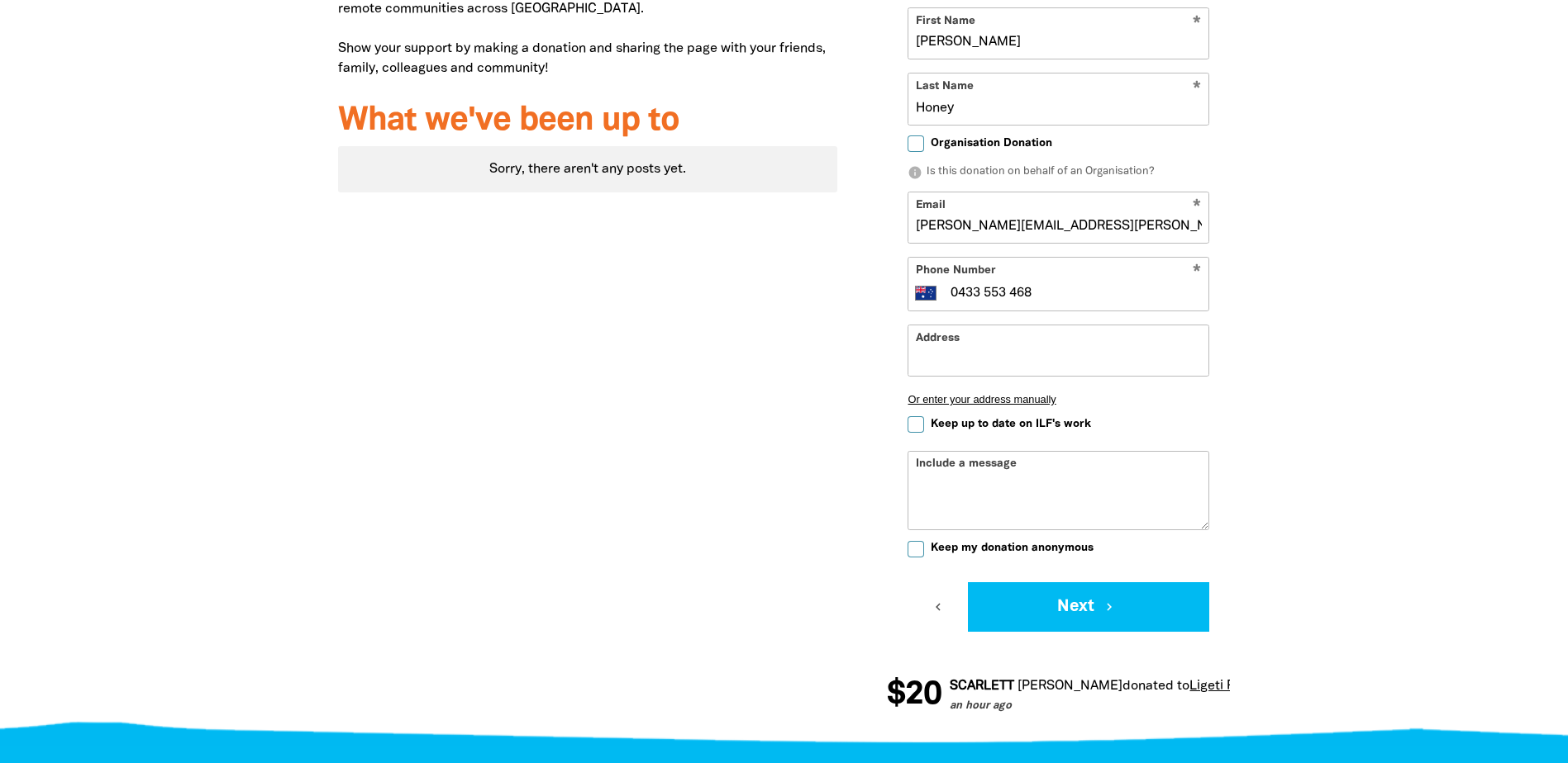
checkbox input "true"
click at [1017, 596] on button "Next chevron_right" at bounding box center [1088, 606] width 242 height 49
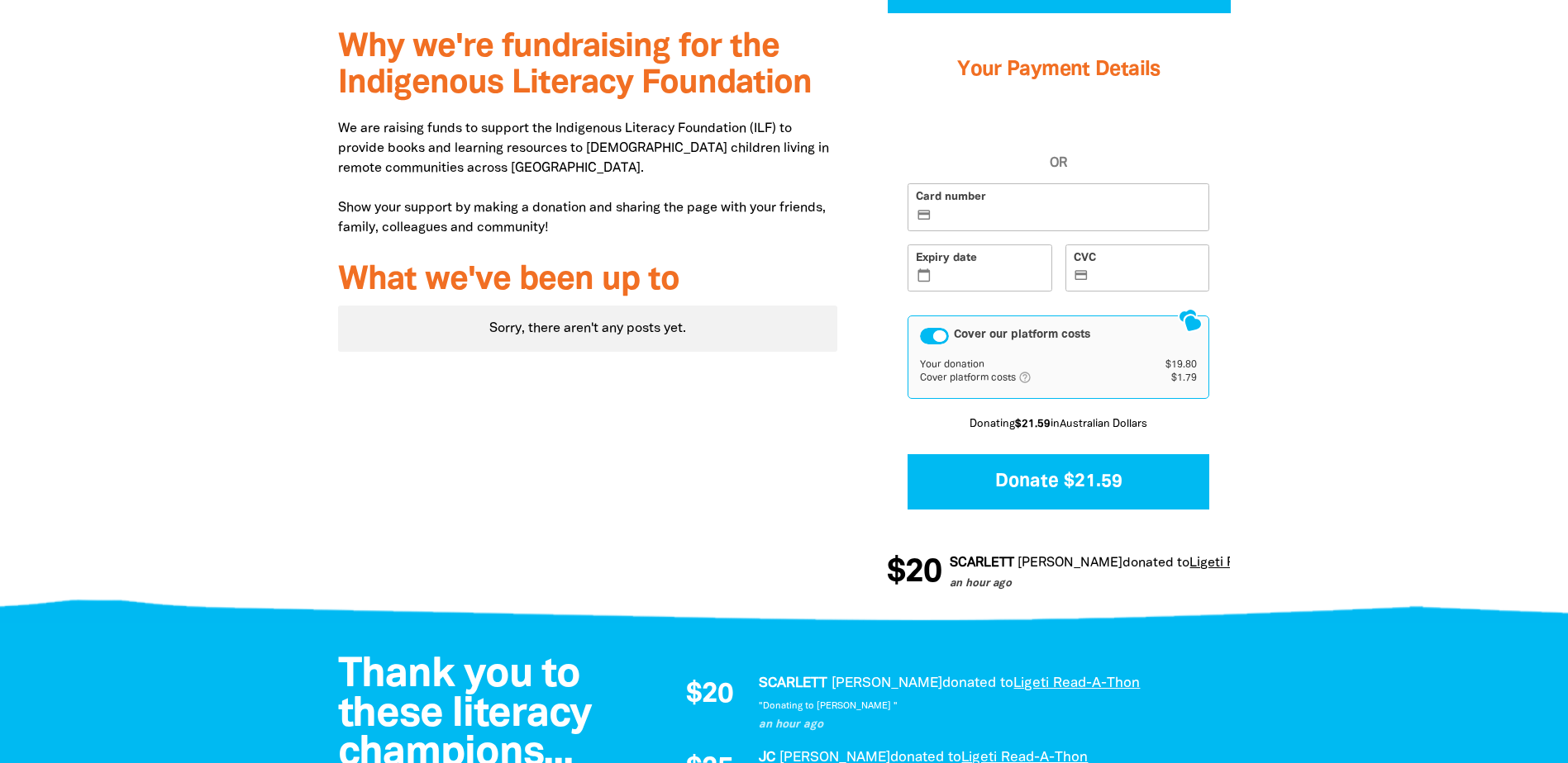
scroll to position [382, 0]
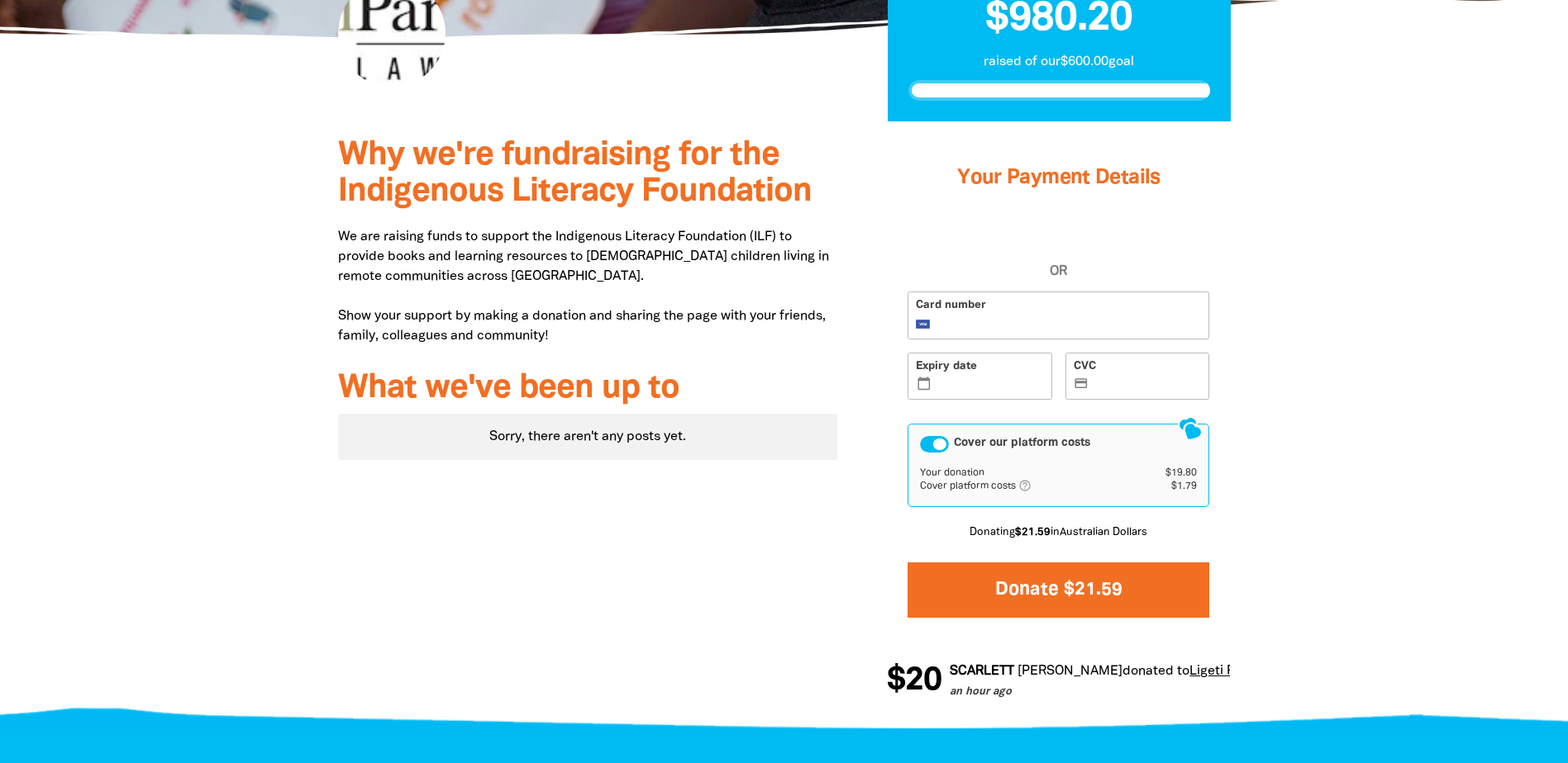
click at [1031, 590] on button "Donate $21.59" at bounding box center [1059, 590] width 302 height 55
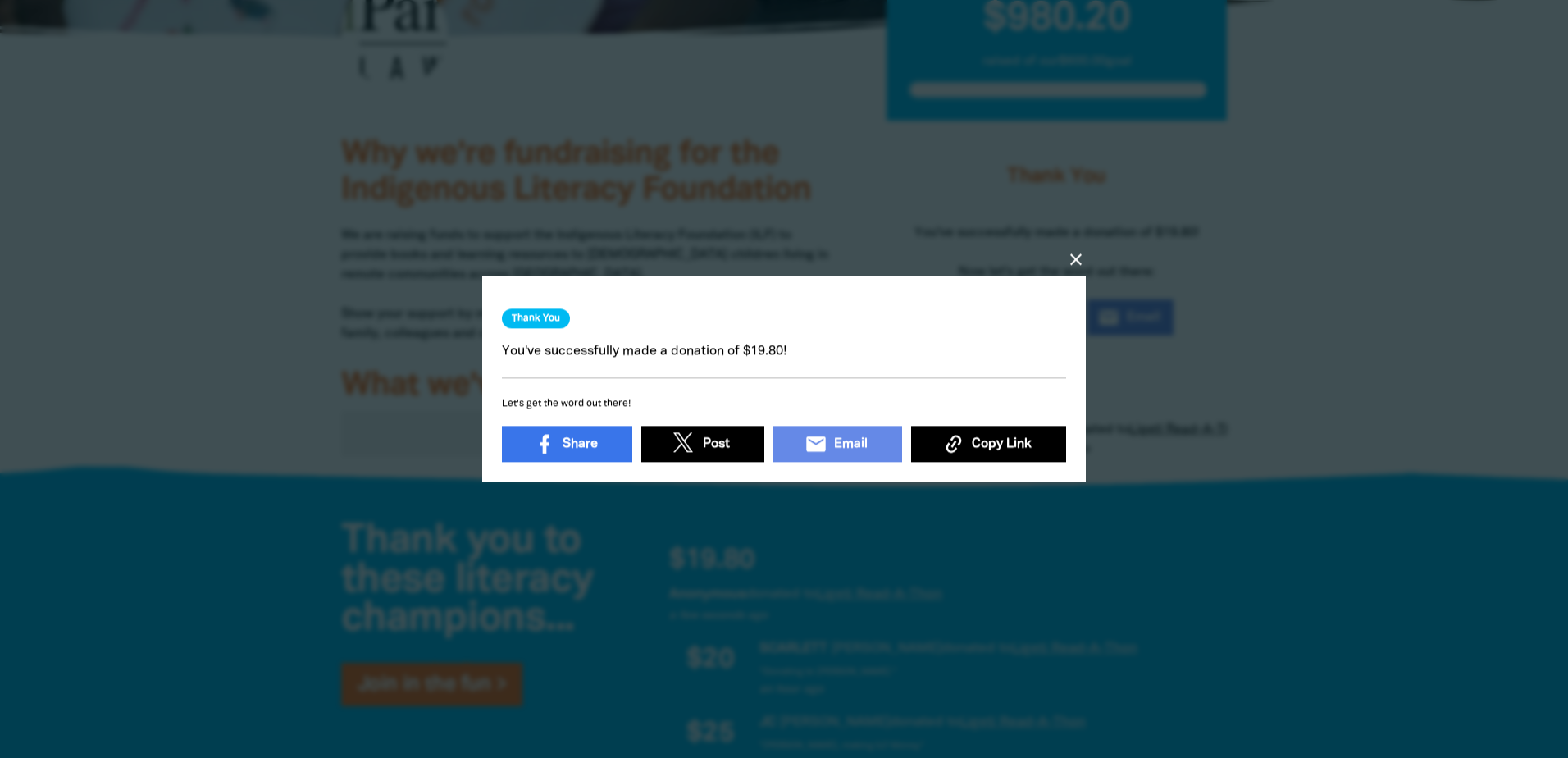
click at [1075, 258] on icon "close" at bounding box center [1077, 260] width 20 height 20
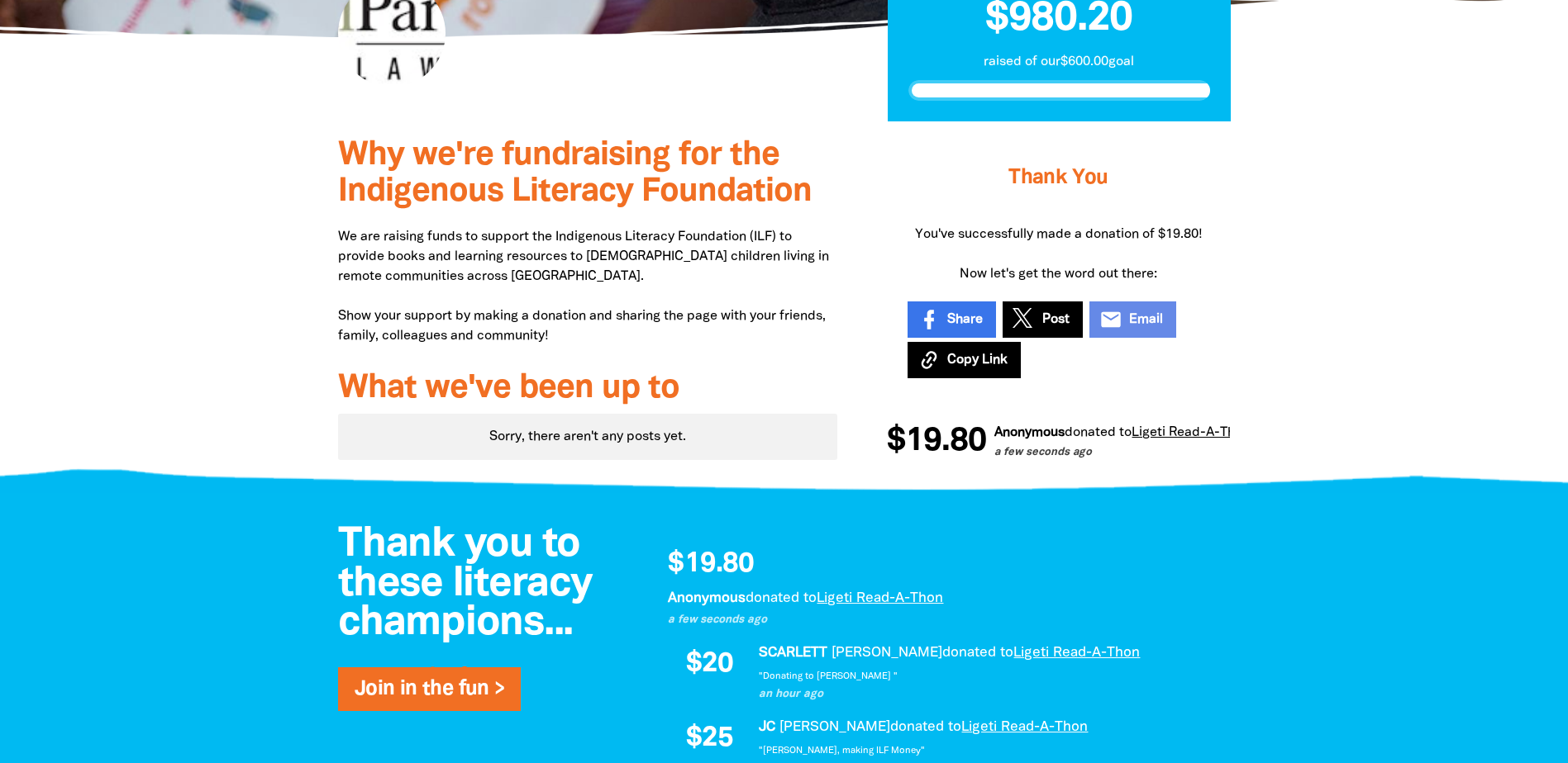
drag, startPoint x: 167, startPoint y: 283, endPoint x: 209, endPoint y: 323, distance: 58.0
click at [174, 292] on div at bounding box center [784, 303] width 1568 height 363
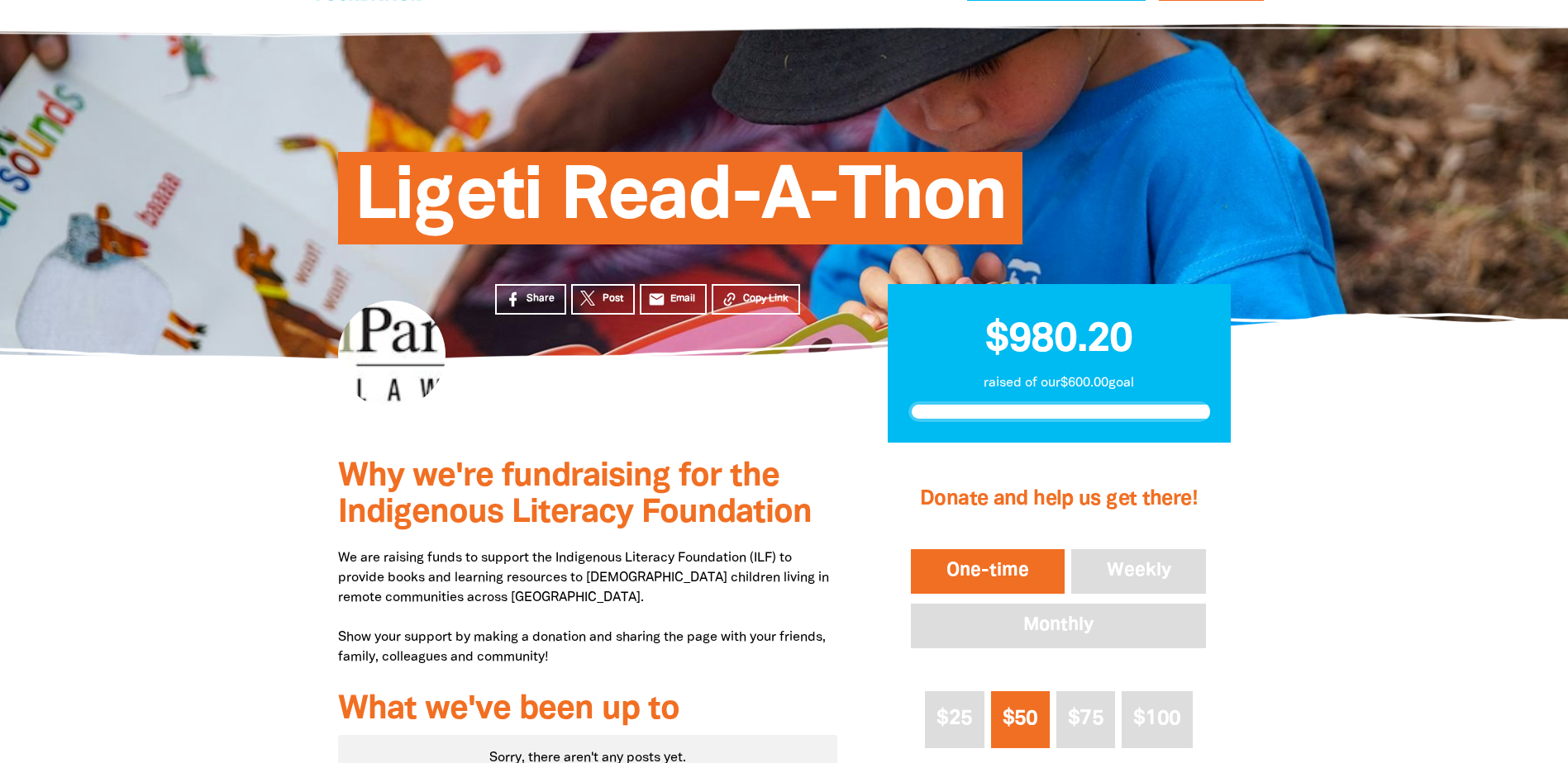
scroll to position [52, 0]
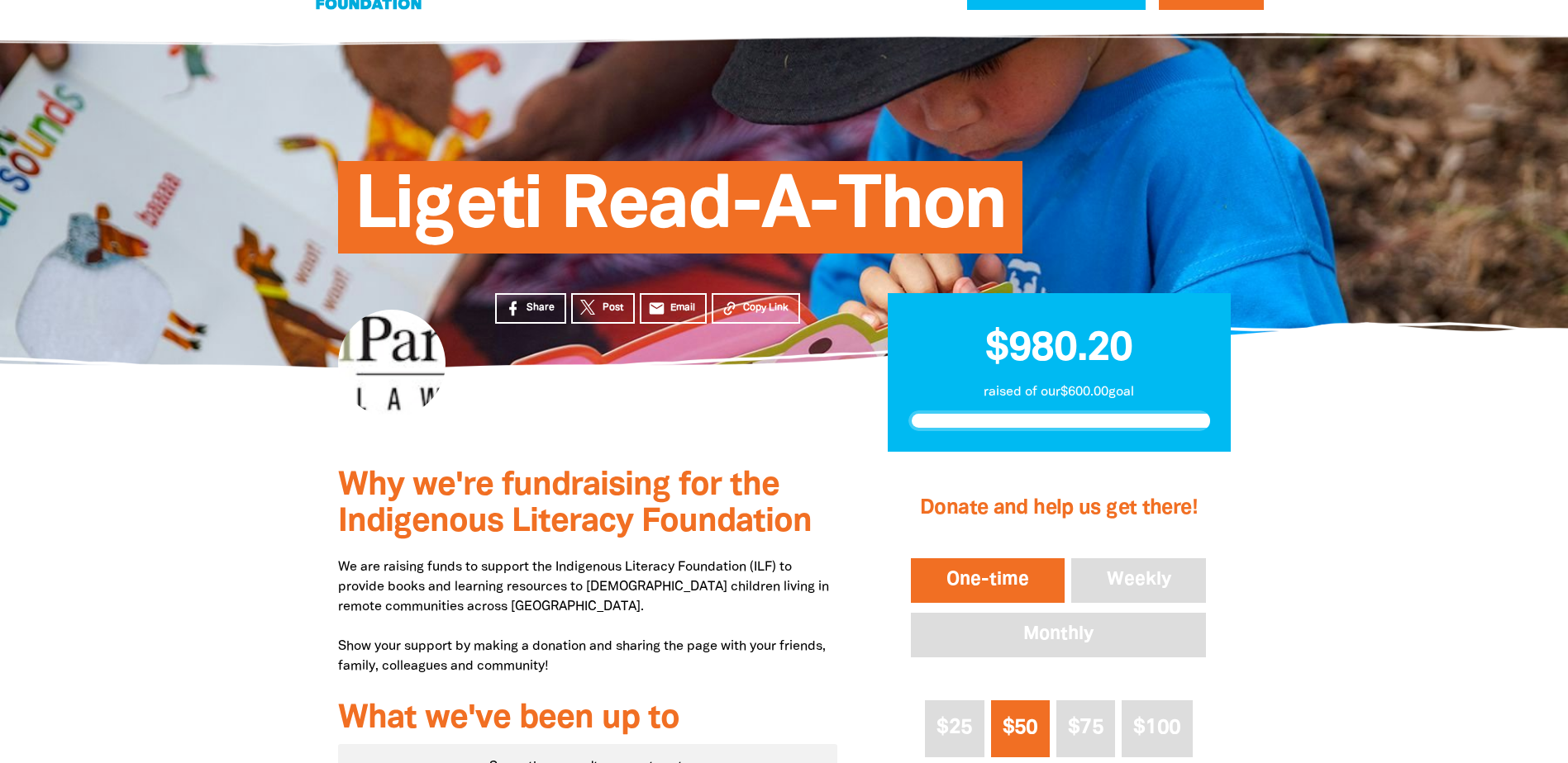
drag, startPoint x: 237, startPoint y: 515, endPoint x: 253, endPoint y: 496, distance: 24.8
click at [237, 514] on div at bounding box center [784, 735] width 1568 height 567
click at [249, 524] on div at bounding box center [784, 735] width 1568 height 567
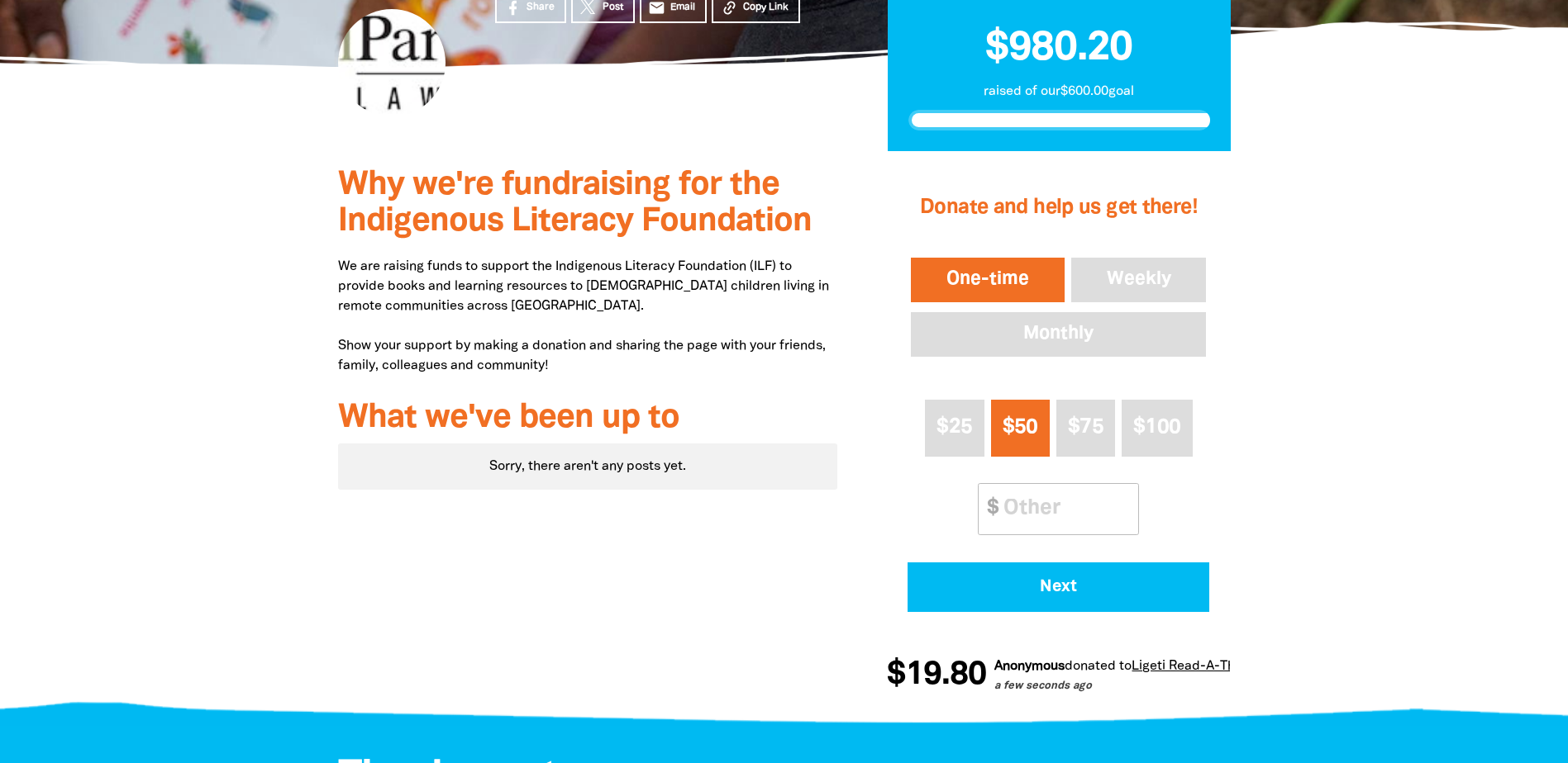
scroll to position [52, 0]
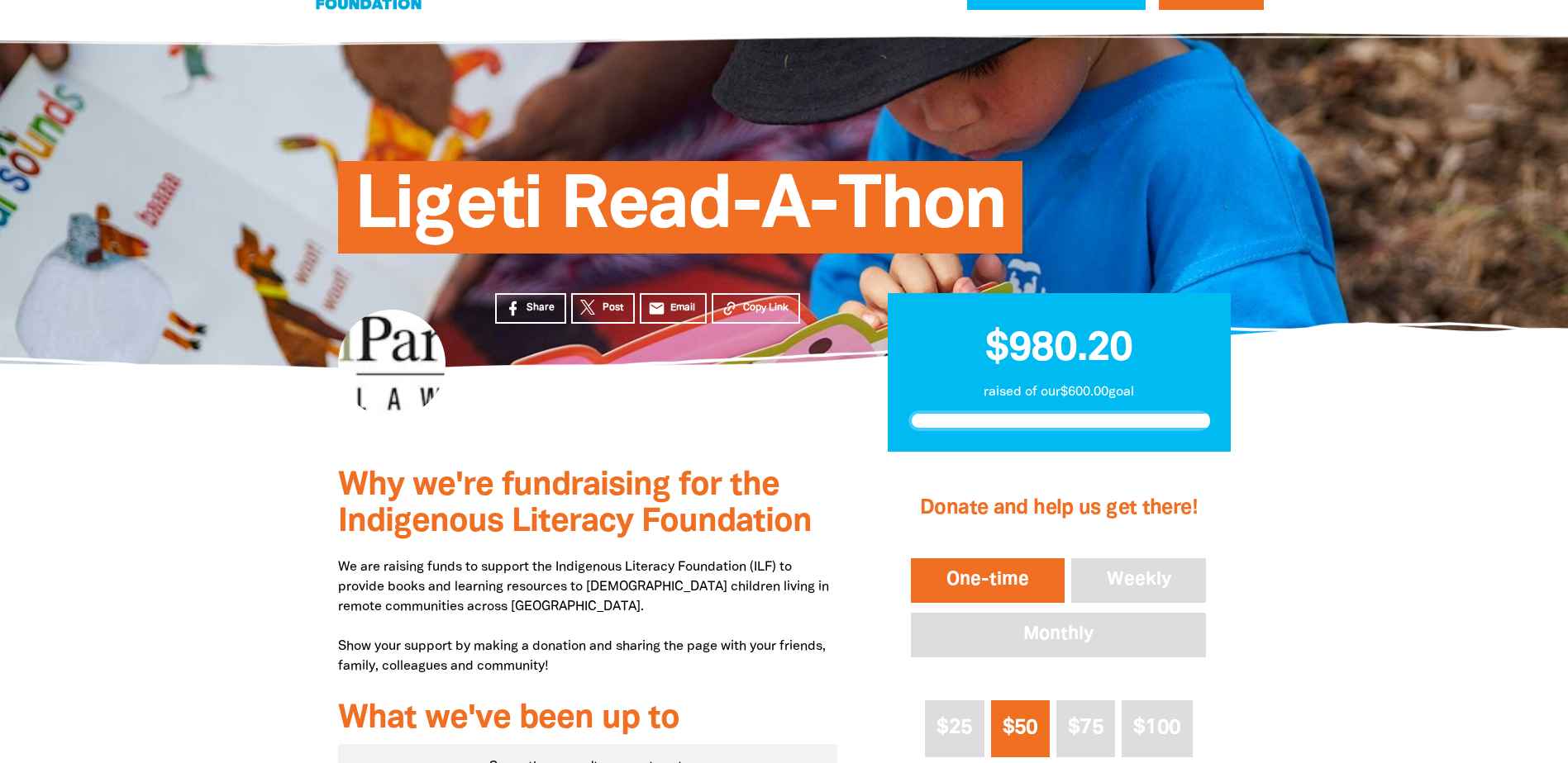
click at [181, 480] on div at bounding box center [784, 735] width 1568 height 567
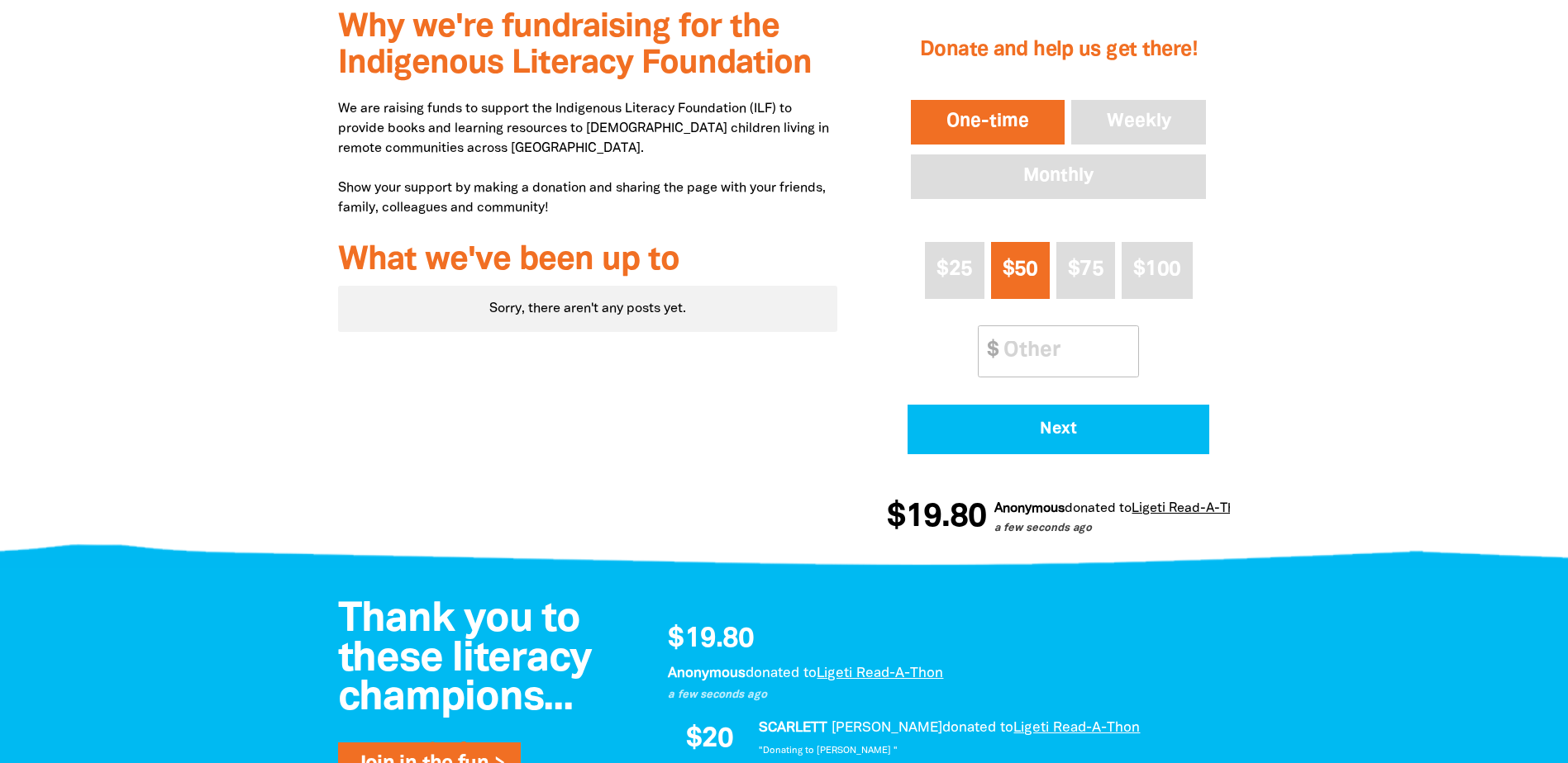
scroll to position [713, 0]
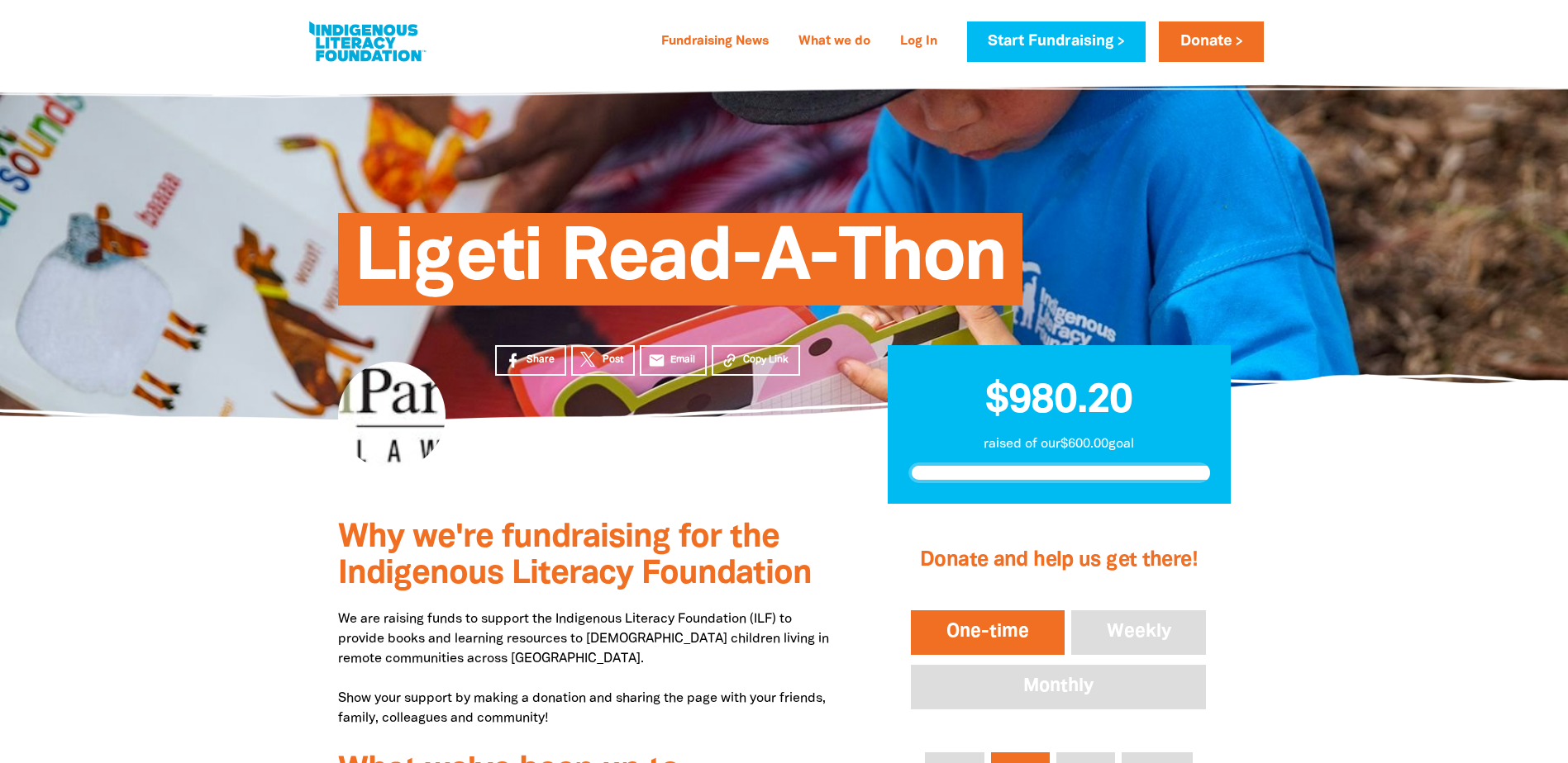
click at [217, 457] on section "Share Post email Email Copy Link $980.20 raised of our $600.00 goal" at bounding box center [784, 461] width 1568 height 85
click at [159, 497] on section "Share Post email Email Copy Link $980.20 raised of our $600.00 goal" at bounding box center [784, 461] width 1568 height 85
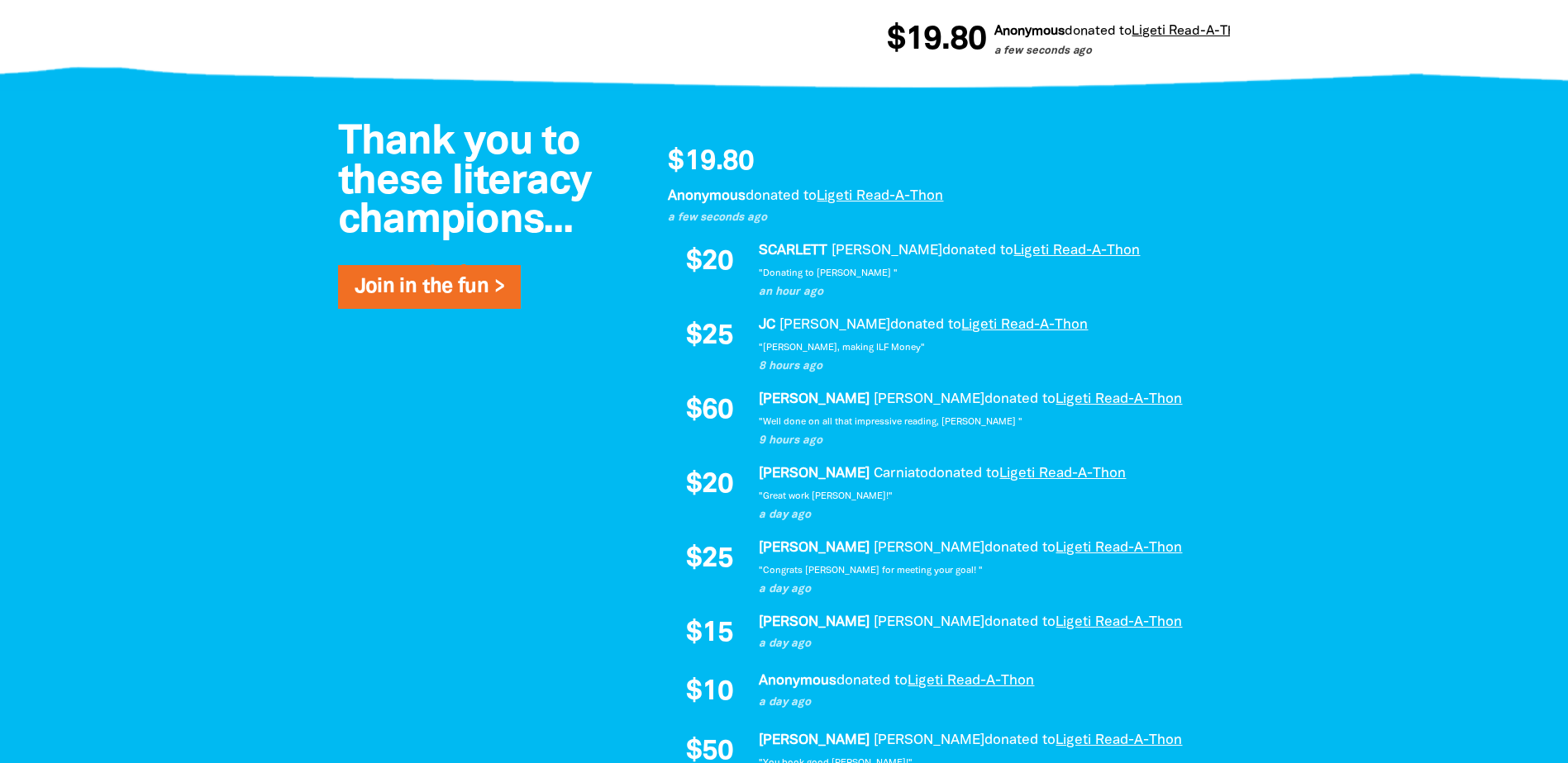
scroll to position [991, 0]
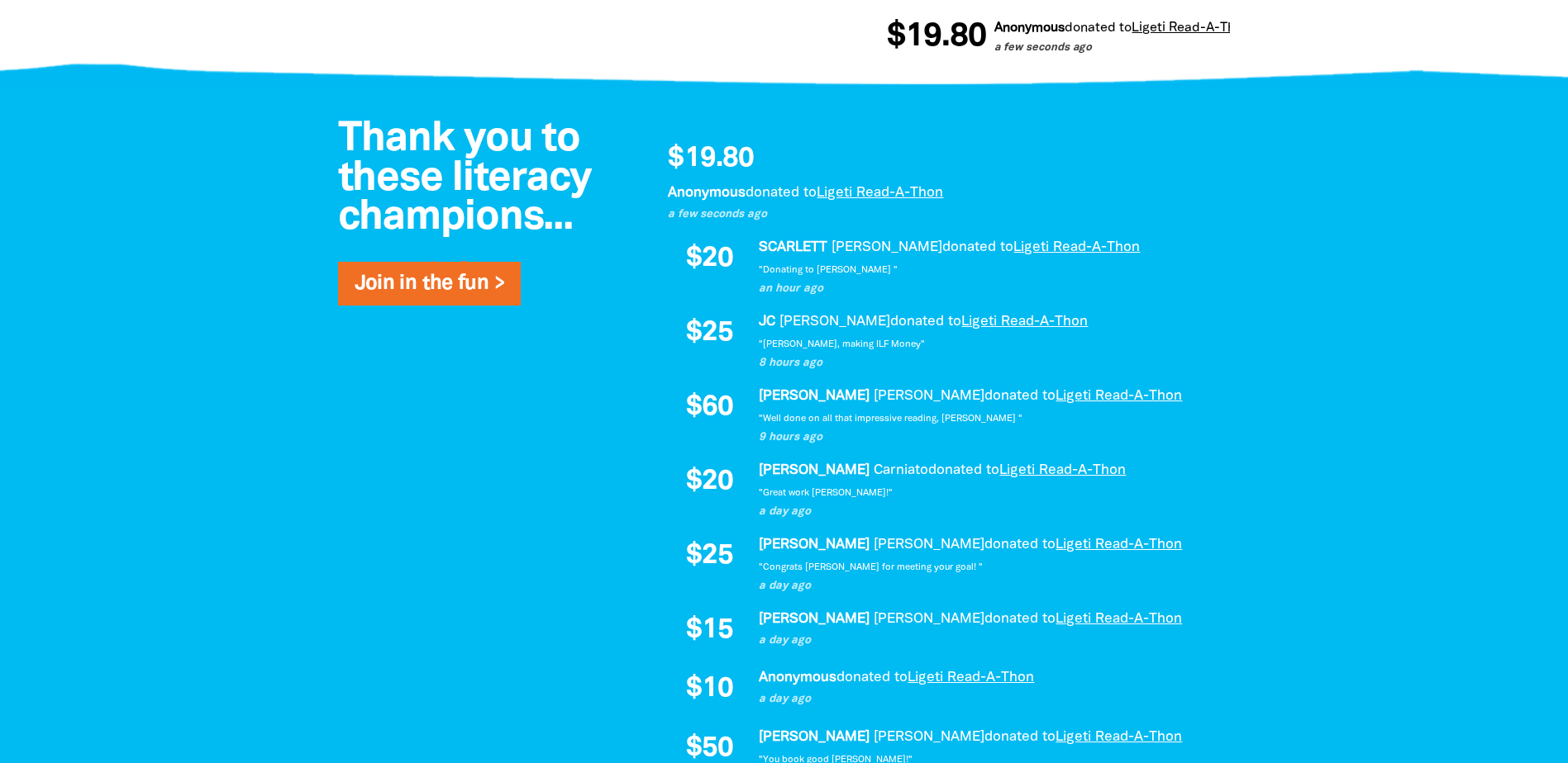
click at [163, 480] on div at bounding box center [784, 519] width 1568 height 864
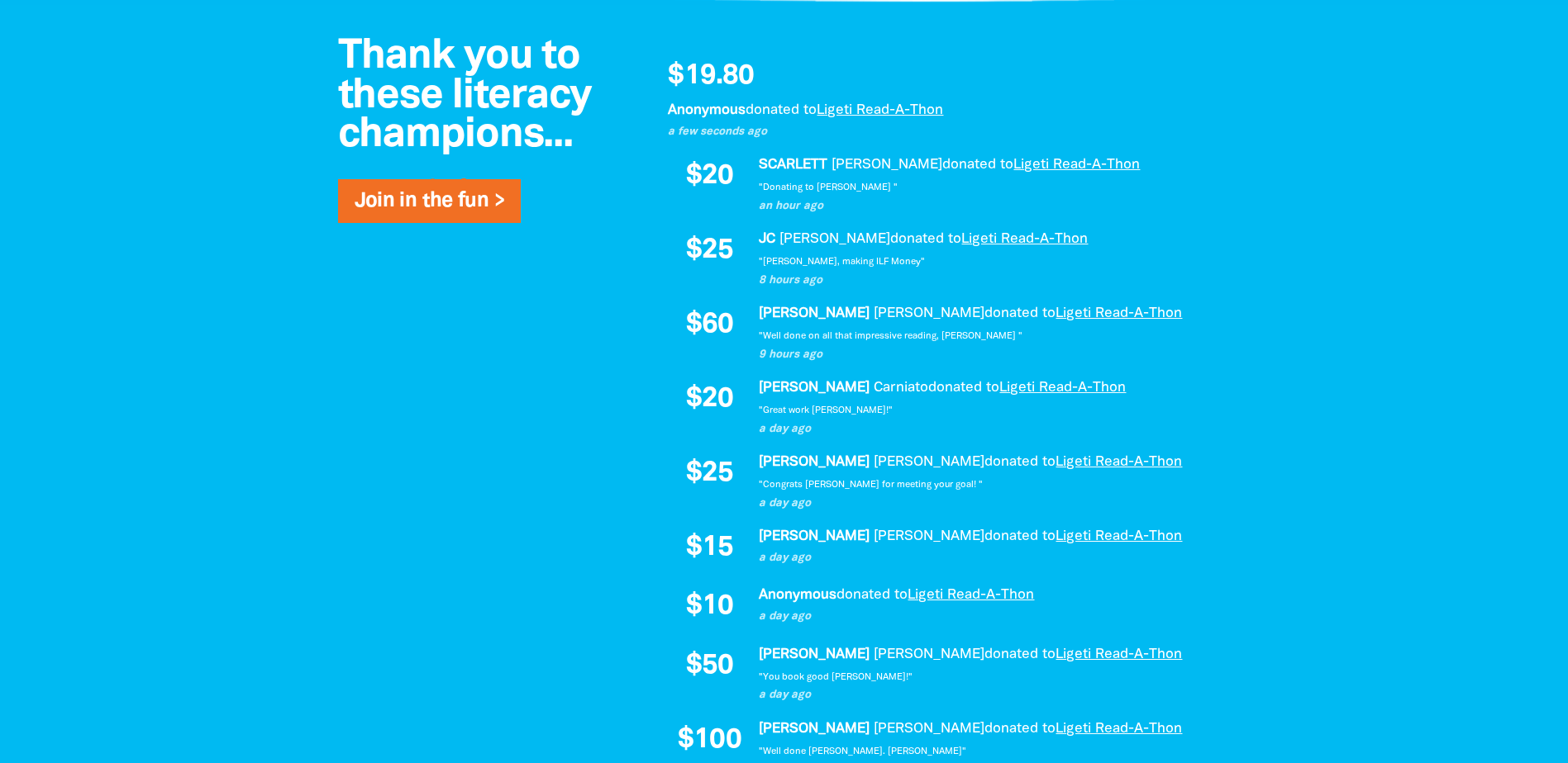
scroll to position [0, 0]
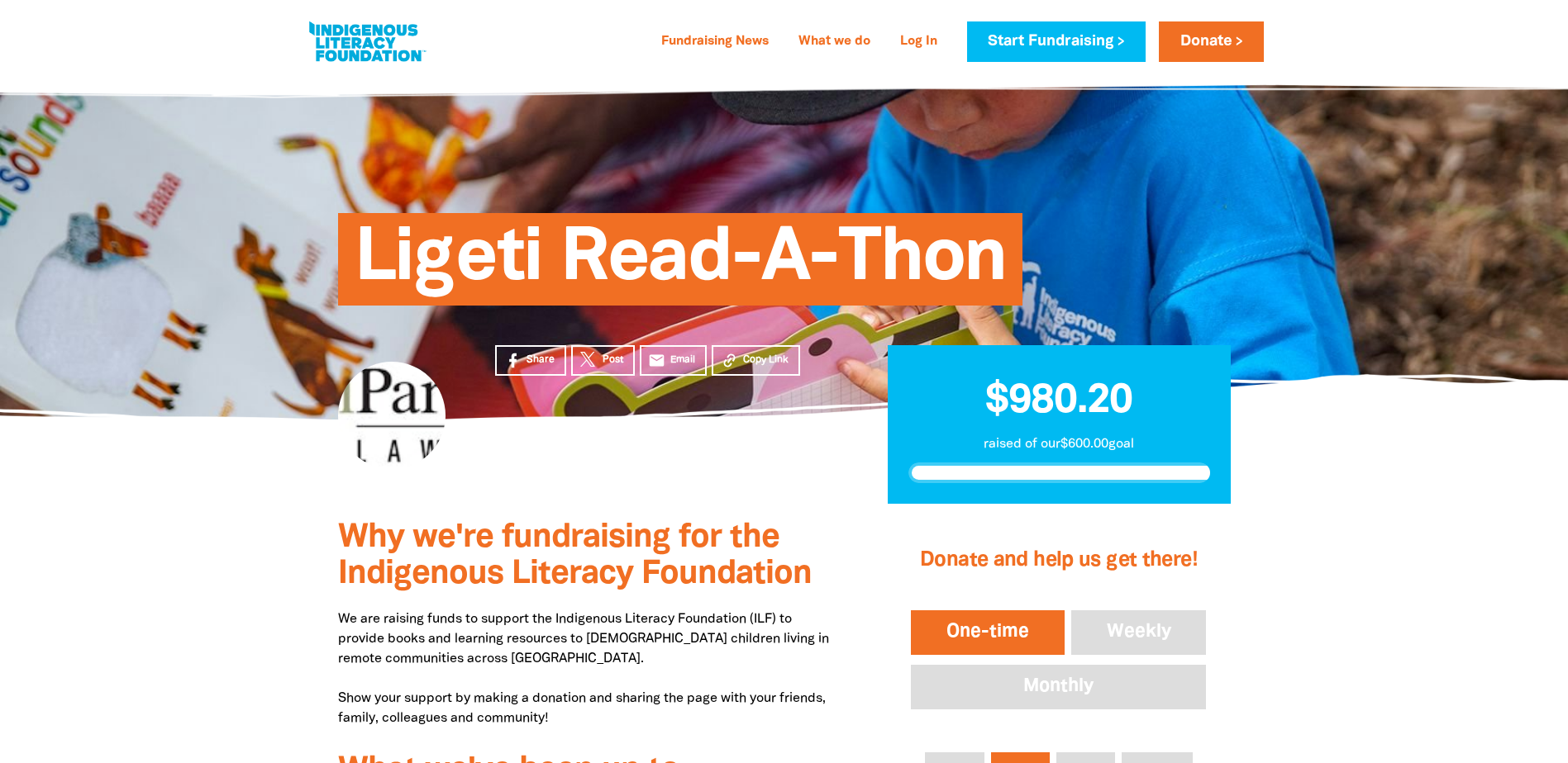
click at [191, 459] on section "Share Post email Email Copy Link $1,000.00 raised of our $600.00 goal" at bounding box center [784, 461] width 1568 height 85
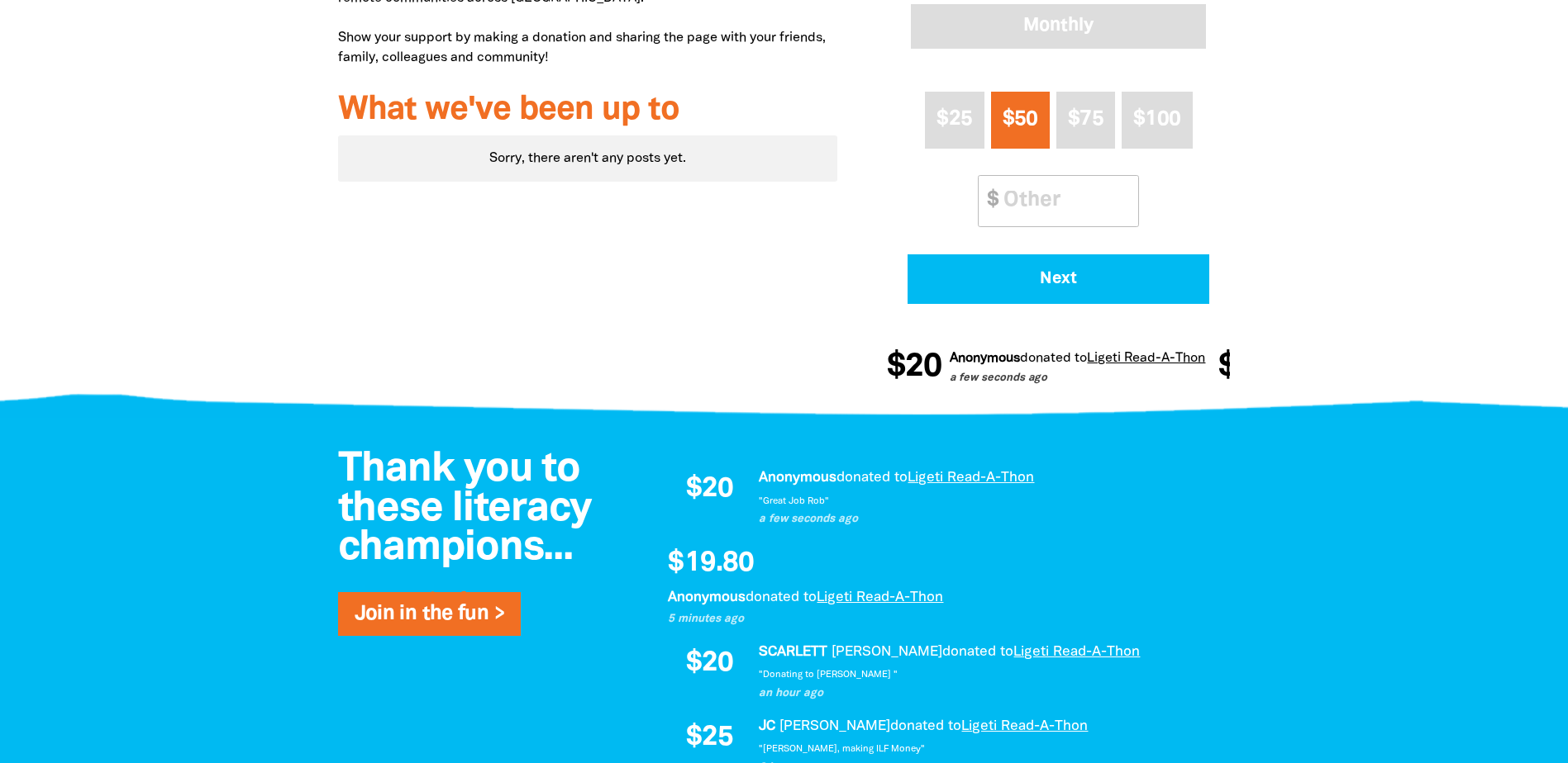
click at [169, 331] on div at bounding box center [784, 127] width 1568 height 567
click at [208, 336] on div at bounding box center [784, 127] width 1568 height 567
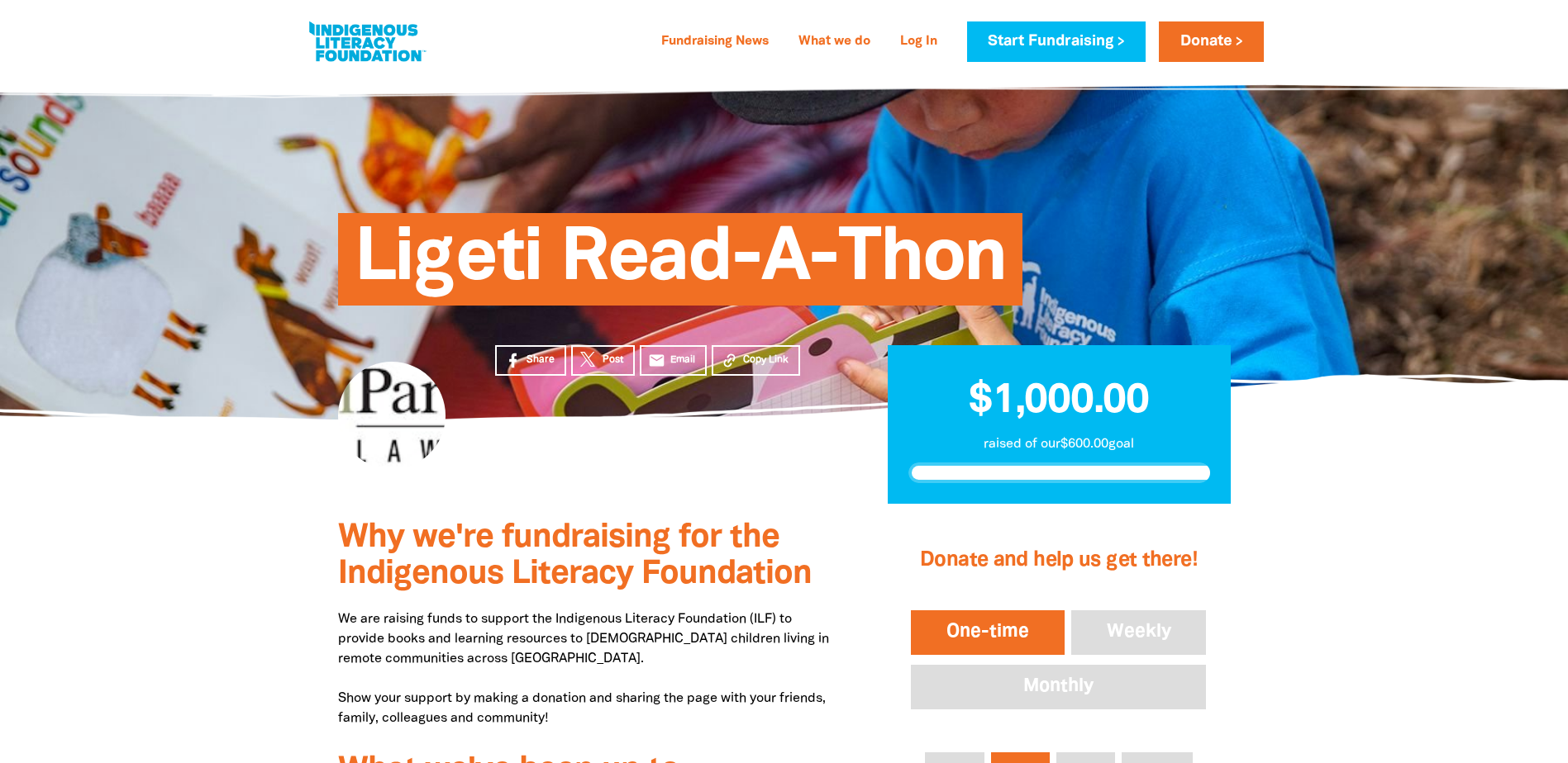
click at [189, 470] on section "Share Post email Email Copy Link $1,000.00 raised of our $600.00 goal" at bounding box center [784, 461] width 1568 height 85
drag, startPoint x: 169, startPoint y: 574, endPoint x: 175, endPoint y: 589, distance: 16.2
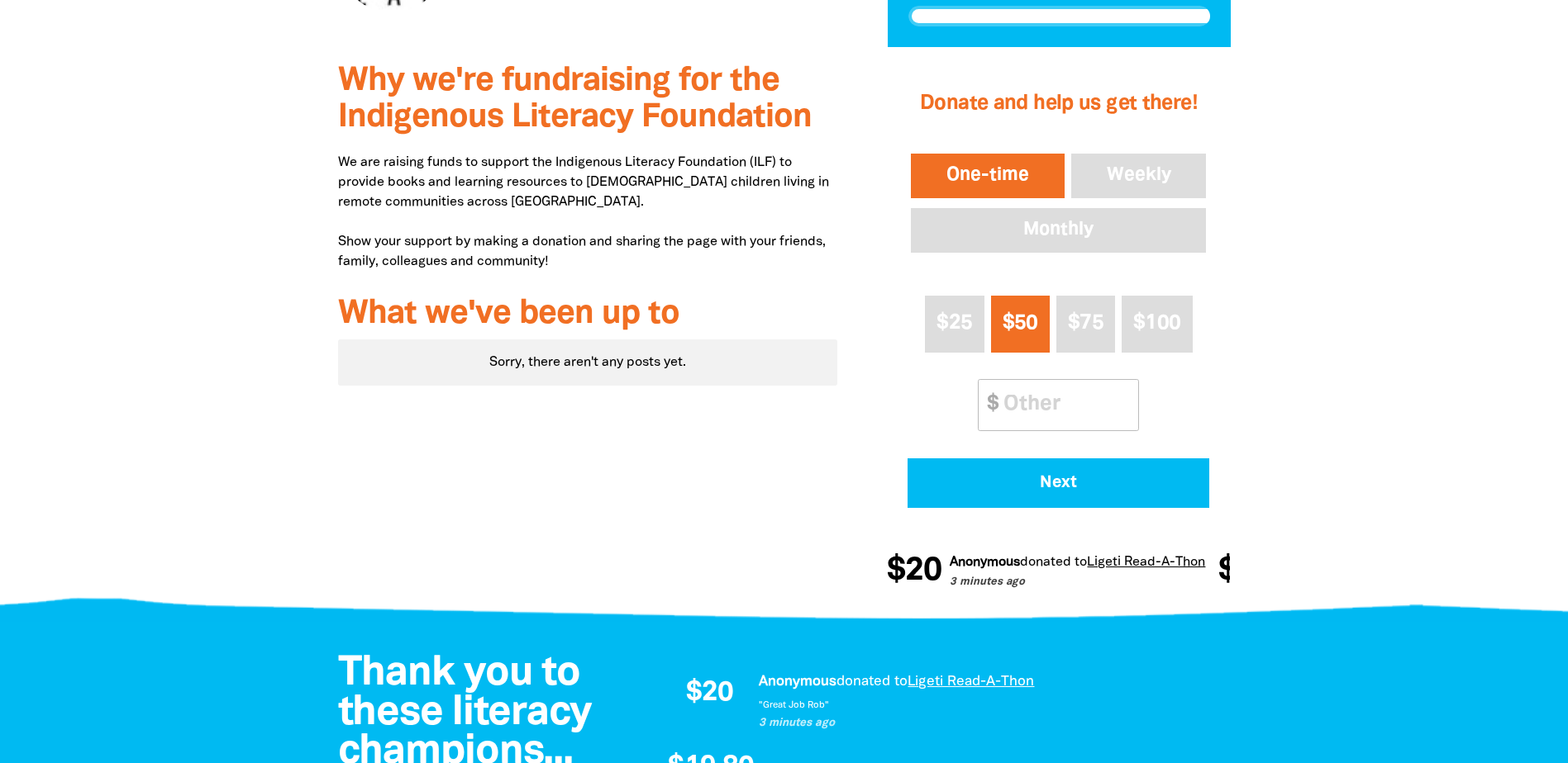
scroll to position [165, 0]
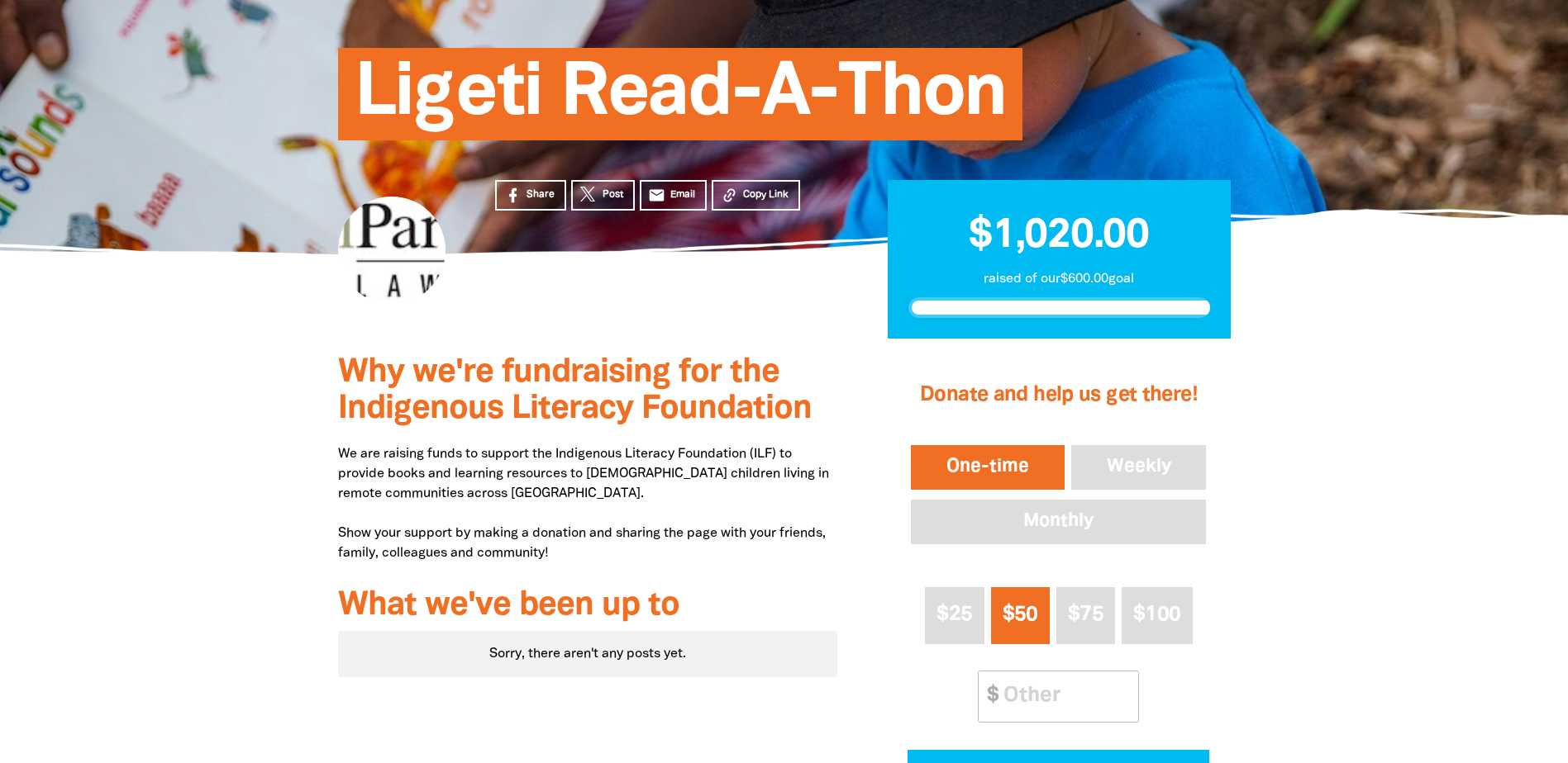
click at [191, 462] on div at bounding box center [784, 622] width 1568 height 567
click at [185, 429] on div at bounding box center [784, 622] width 1568 height 567
click at [137, 448] on div at bounding box center [784, 622] width 1568 height 567
click at [153, 390] on div at bounding box center [784, 622] width 1568 height 567
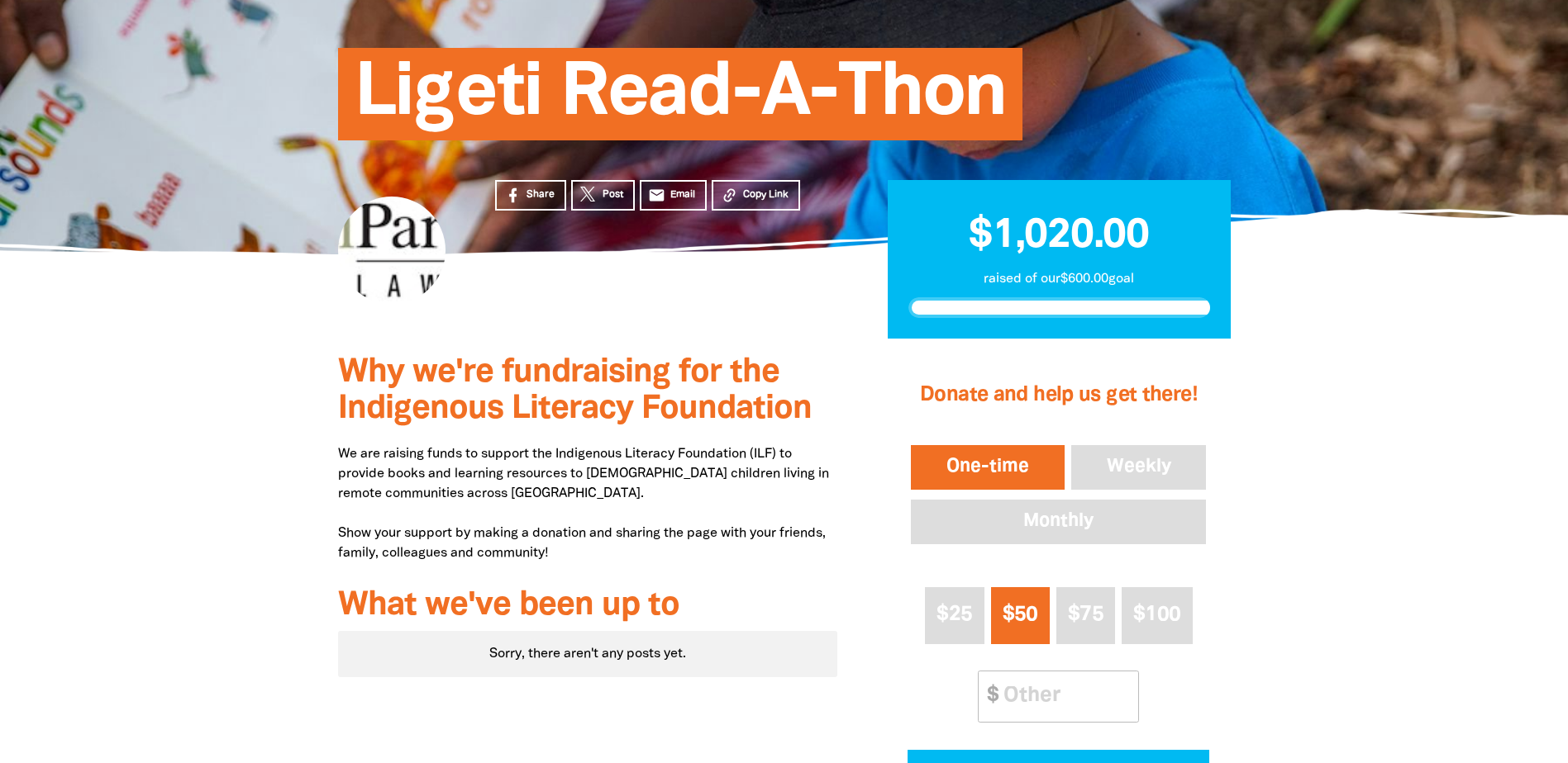
click at [147, 443] on div at bounding box center [784, 622] width 1568 height 567
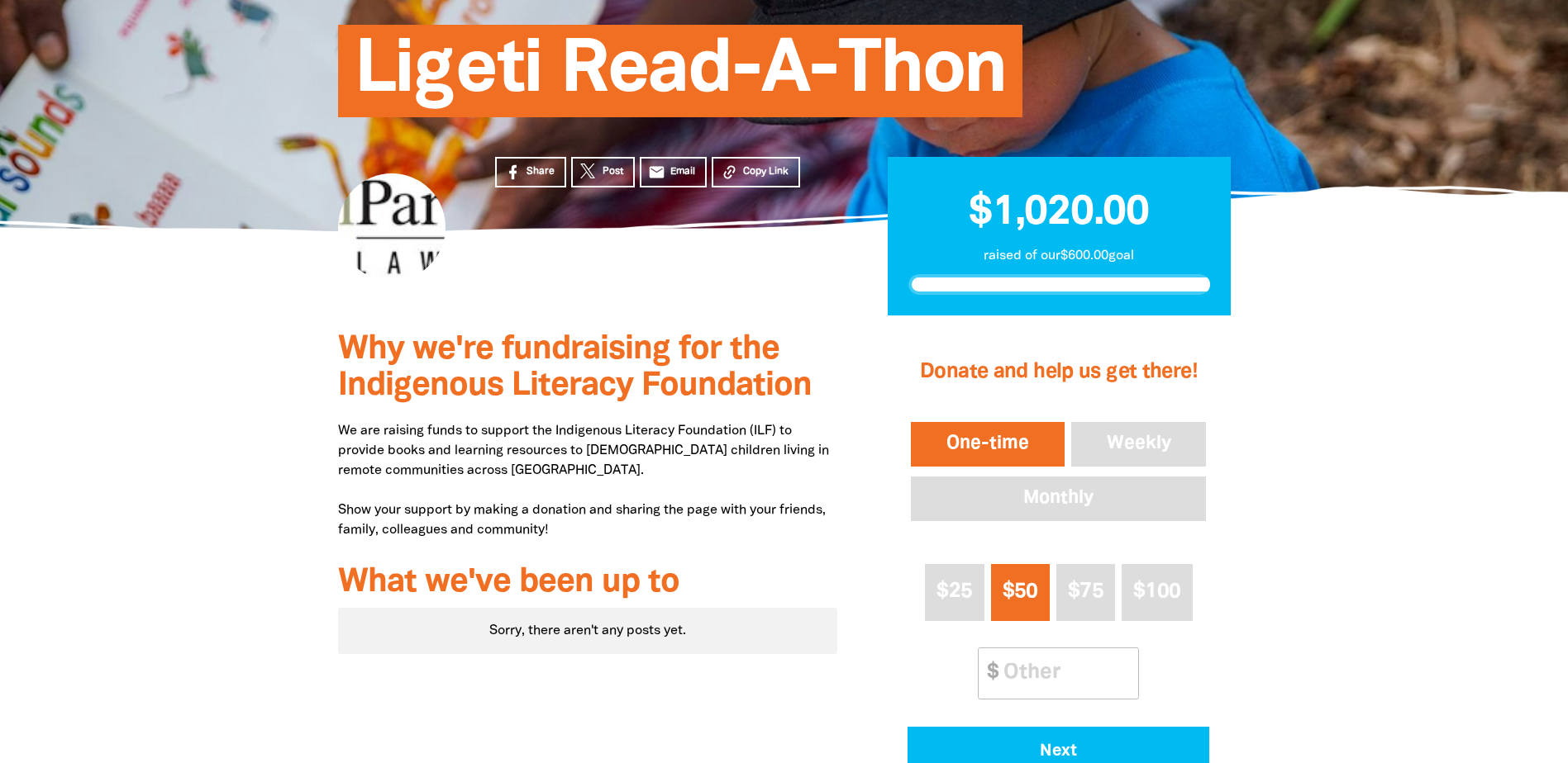
scroll to position [248, 0]
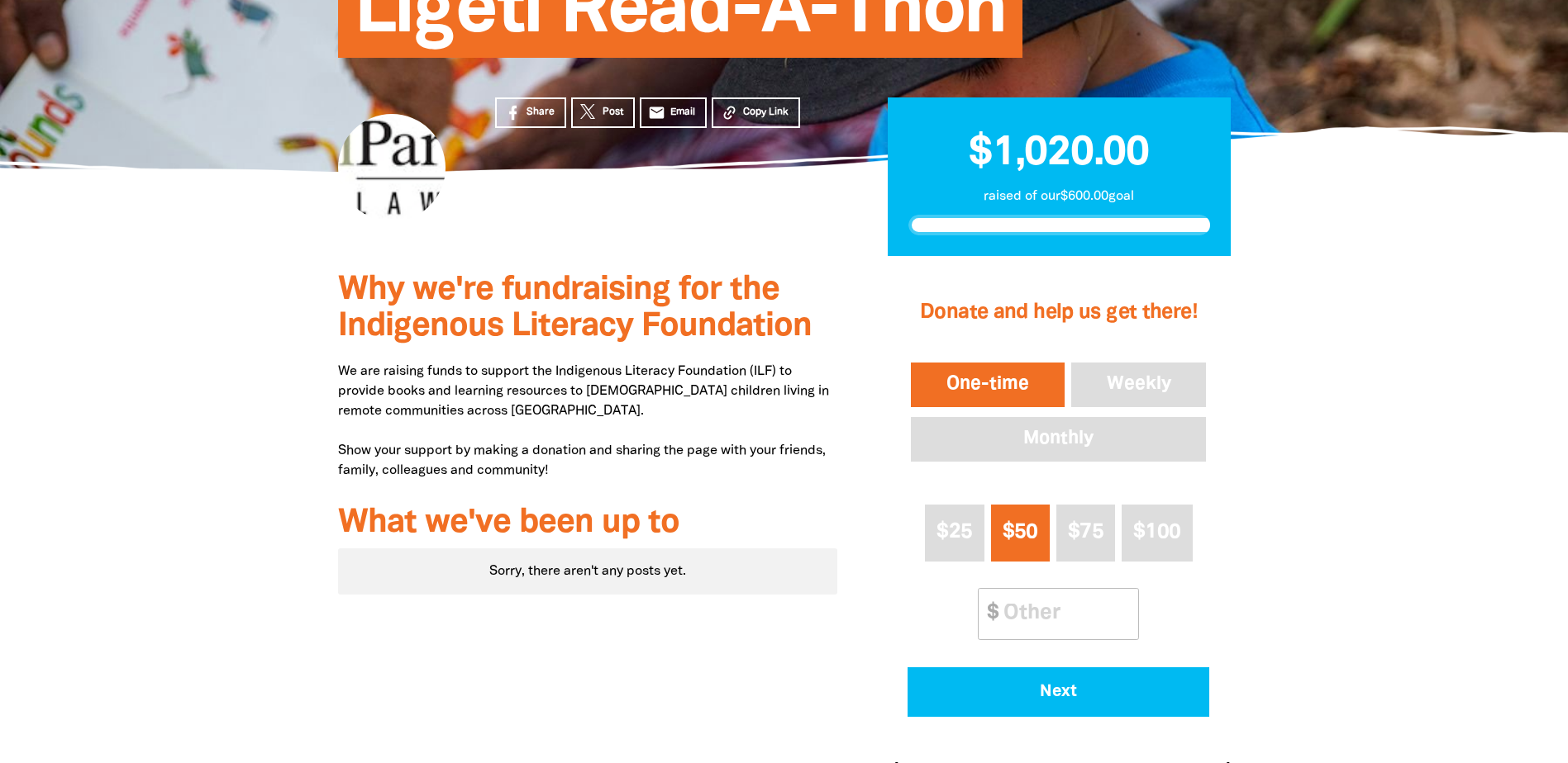
click at [147, 440] on div at bounding box center [784, 539] width 1568 height 567
click at [154, 500] on div at bounding box center [784, 539] width 1568 height 567
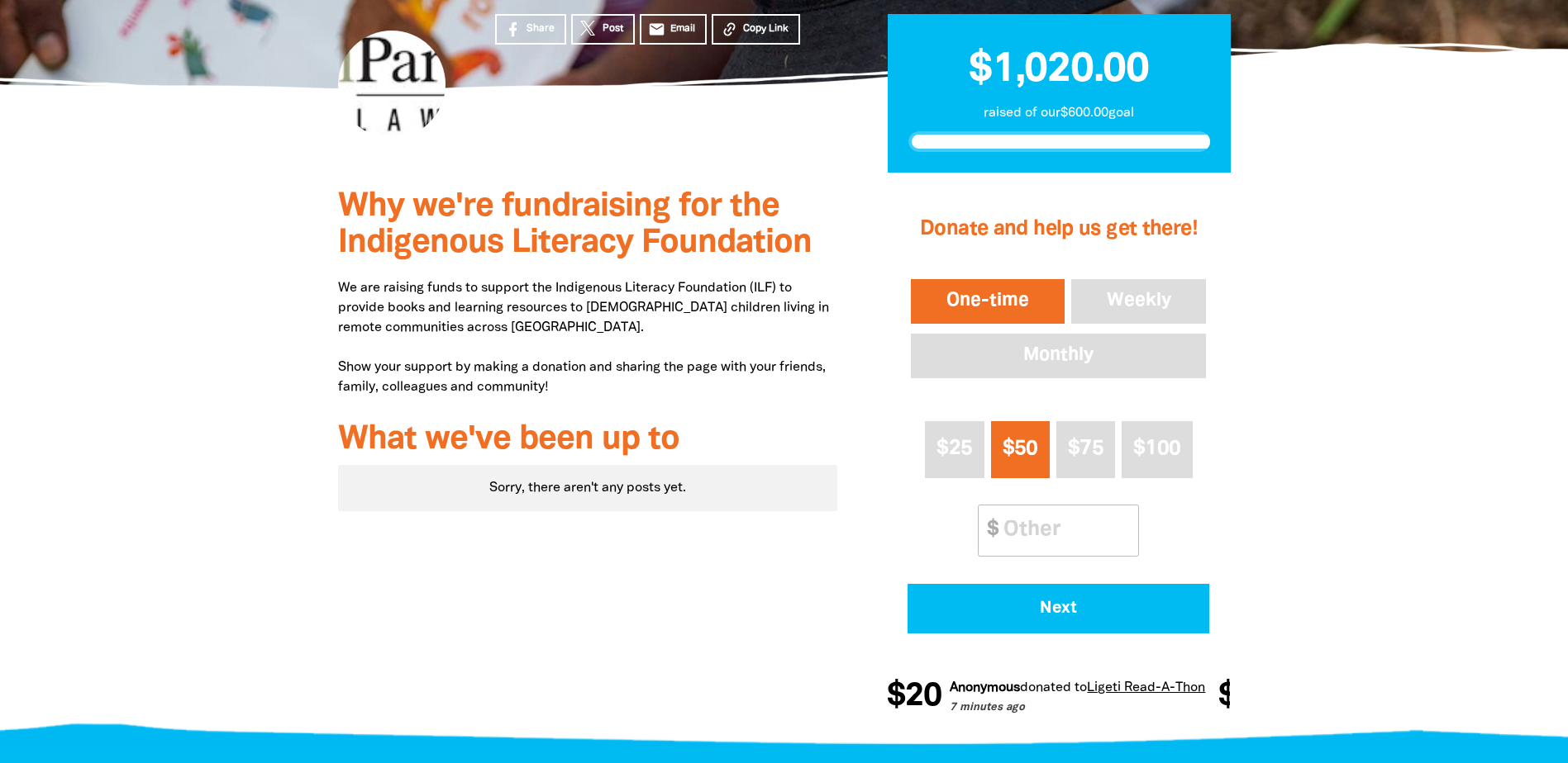
scroll to position [330, 0]
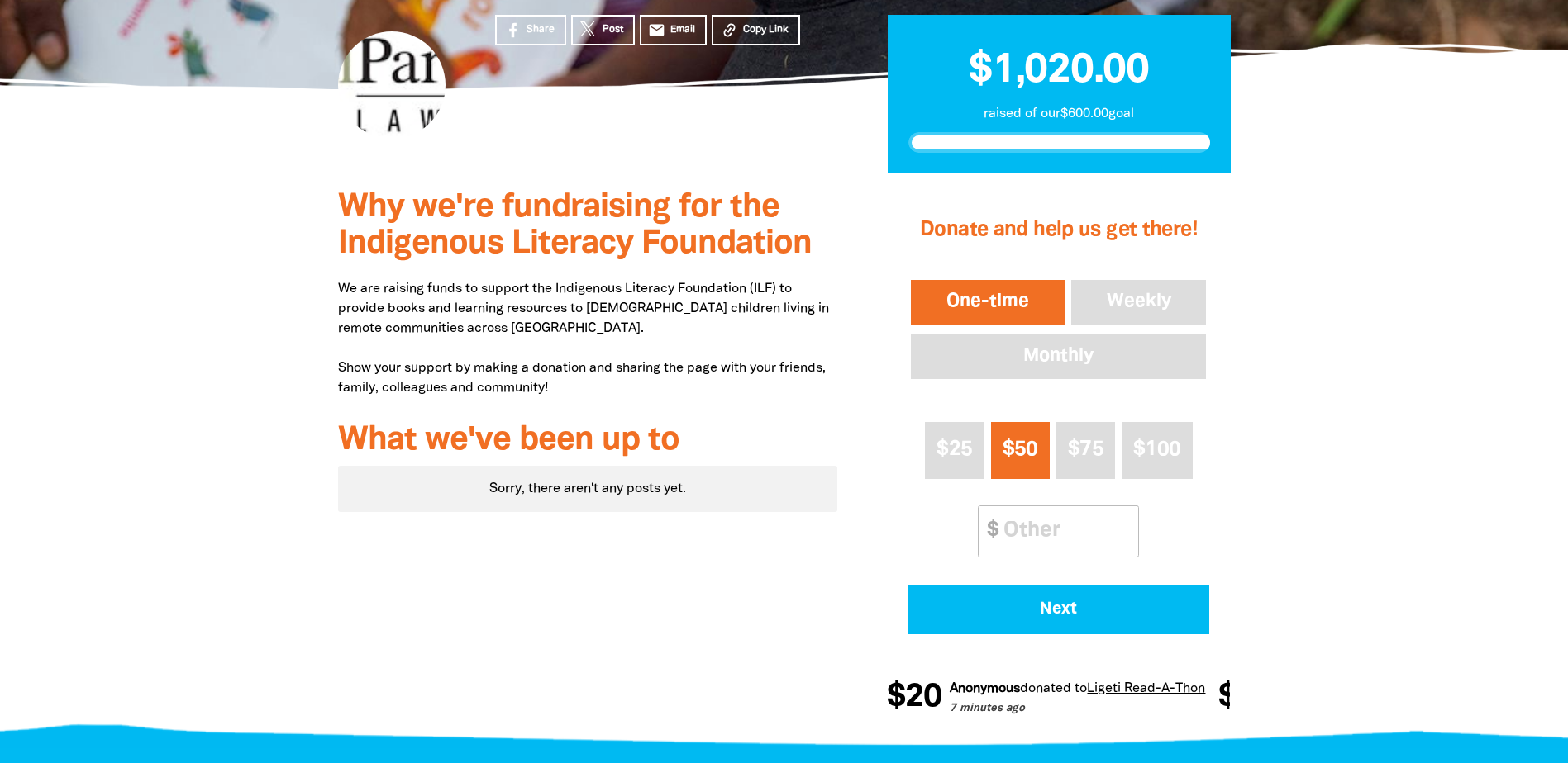
click at [224, 433] on div at bounding box center [784, 457] width 1568 height 567
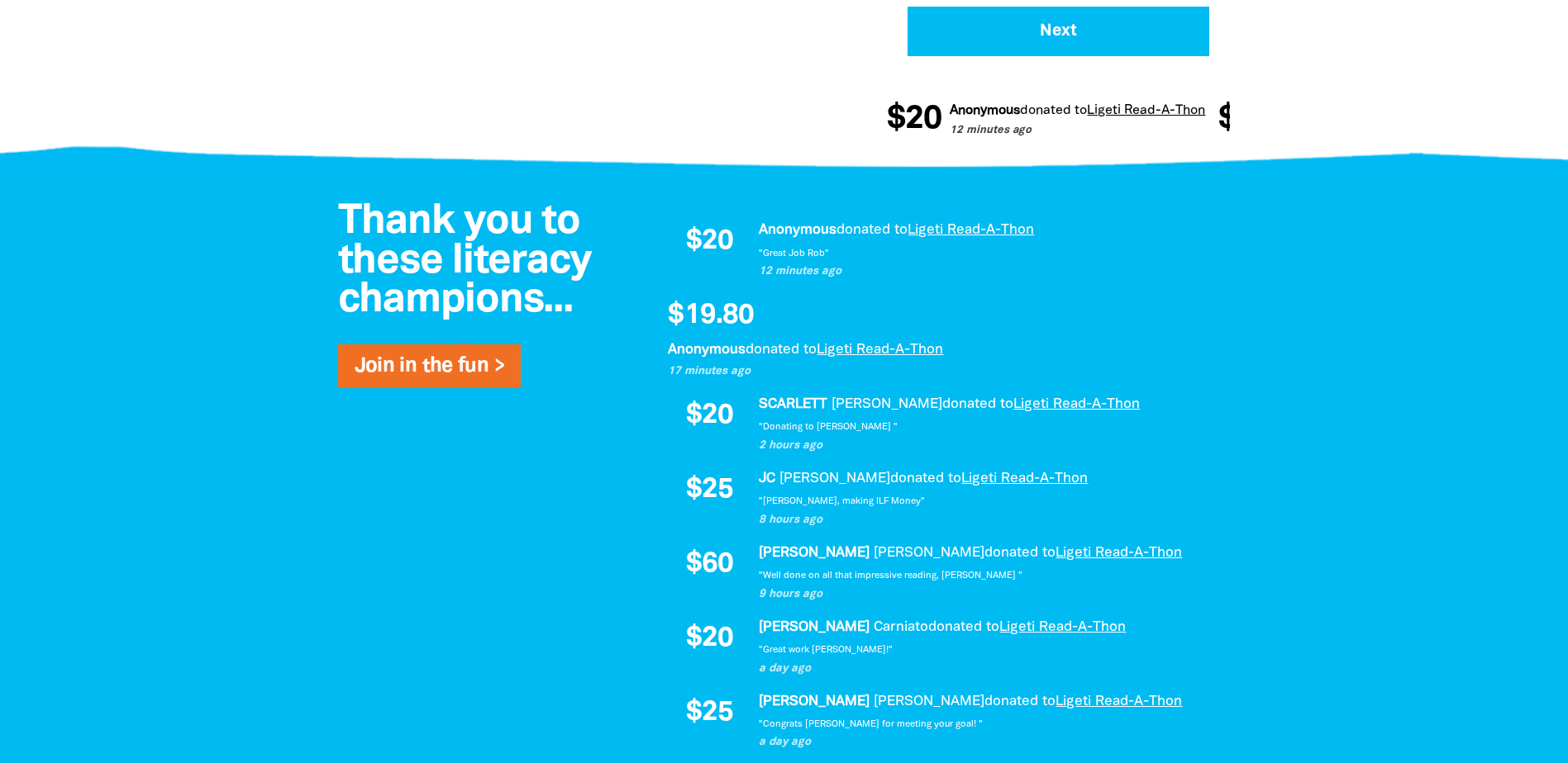
click at [206, 285] on div at bounding box center [784, 602] width 1568 height 864
